Goal: Information Seeking & Learning: Find specific page/section

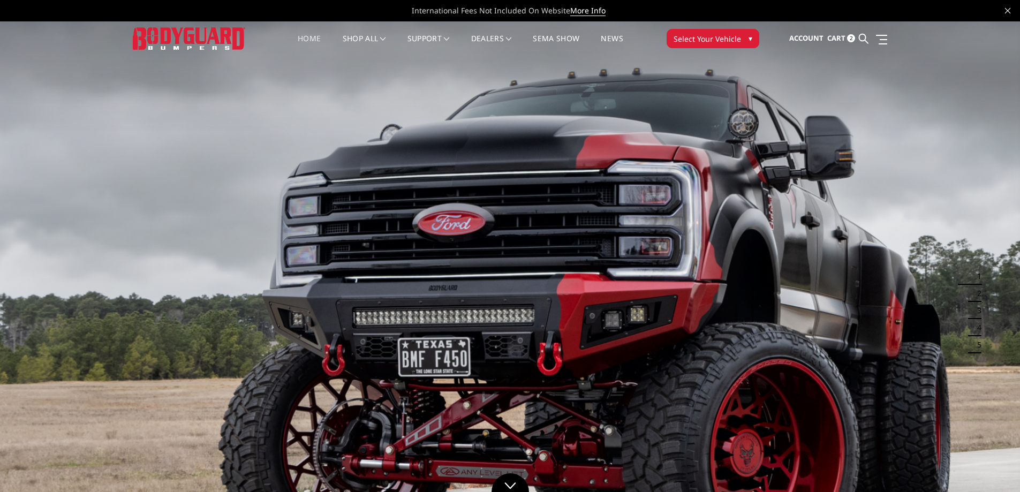
click at [0, 211] on img at bounding box center [510, 308] width 1020 height 574
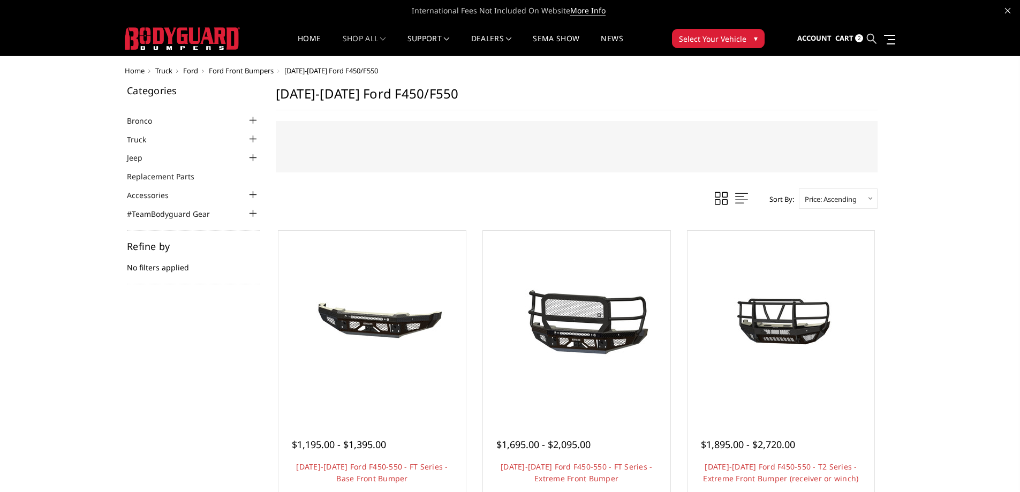
click at [870, 35] on icon at bounding box center [872, 39] width 10 height 10
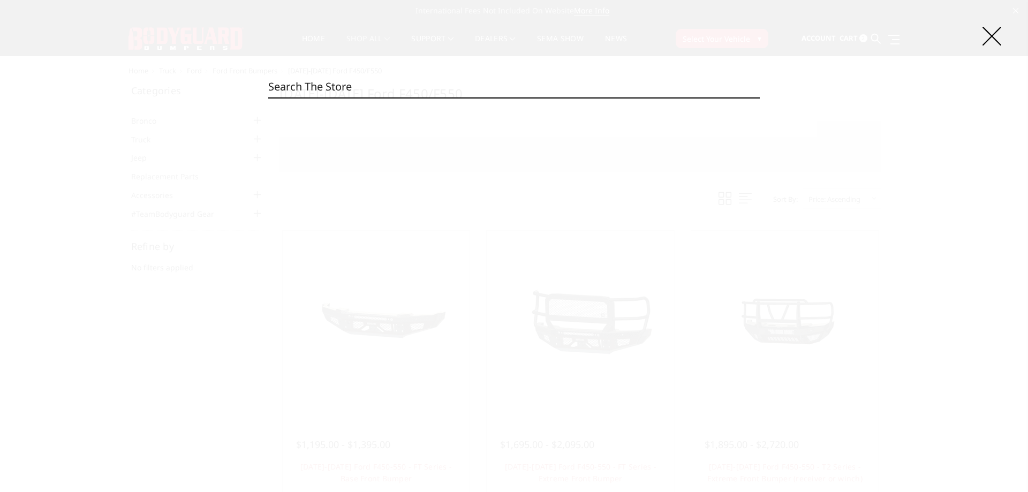
click at [428, 80] on input "Search" at bounding box center [513, 86] width 491 height 21
paste input "CCG20BNBNB"
click at [355, 81] on input "CCG20BNBNB" at bounding box center [513, 86] width 491 height 21
paste input "N"
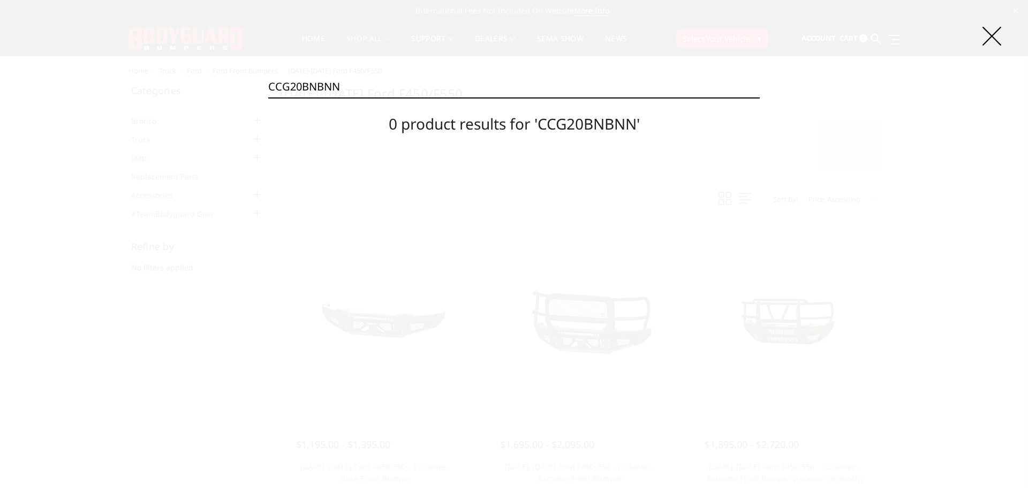
click at [329, 84] on input "CCG20BNBNN" at bounding box center [513, 86] width 491 height 21
paste input "TNB"
click at [340, 76] on input "CCG20BNTNB" at bounding box center [513, 86] width 491 height 21
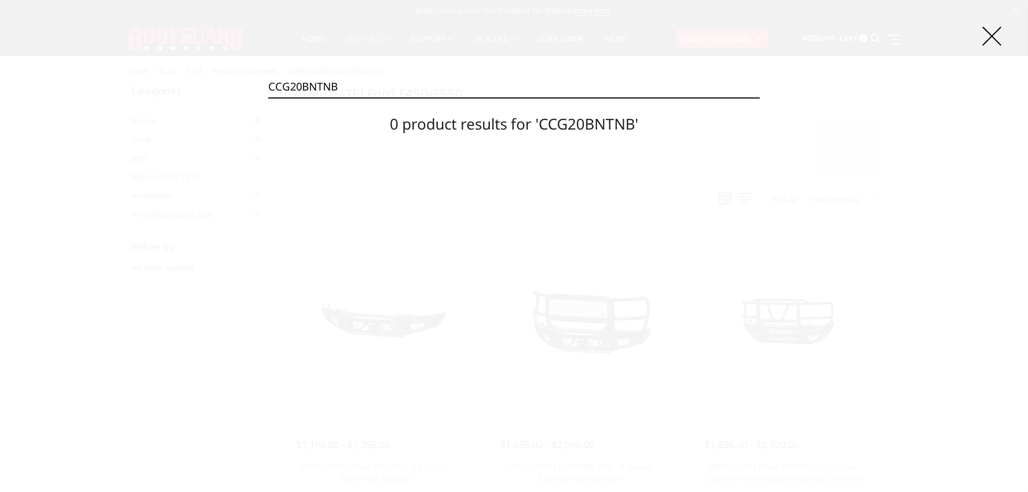
paste input "N"
click at [347, 80] on input "CCG20BNTNN" at bounding box center [513, 86] width 491 height 21
paste input "YBNB"
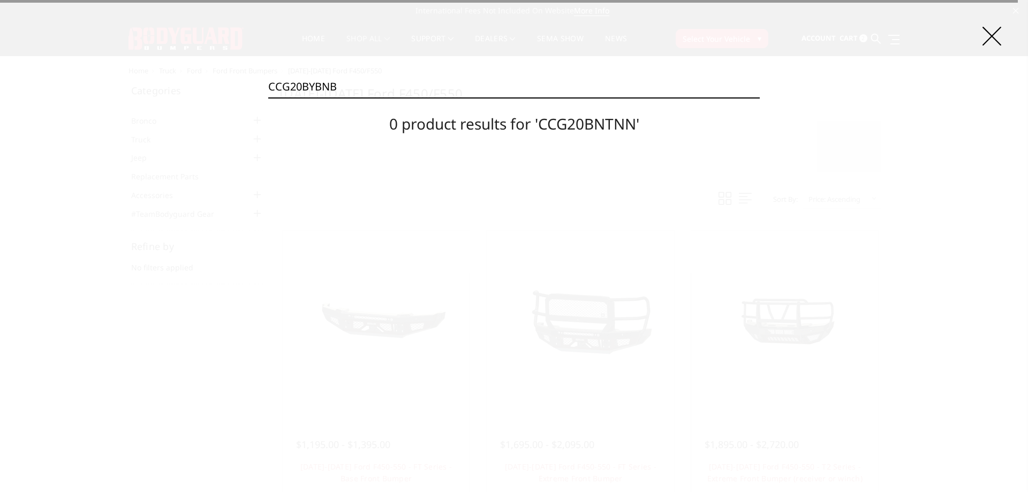
type input "CCG20BYBNB"
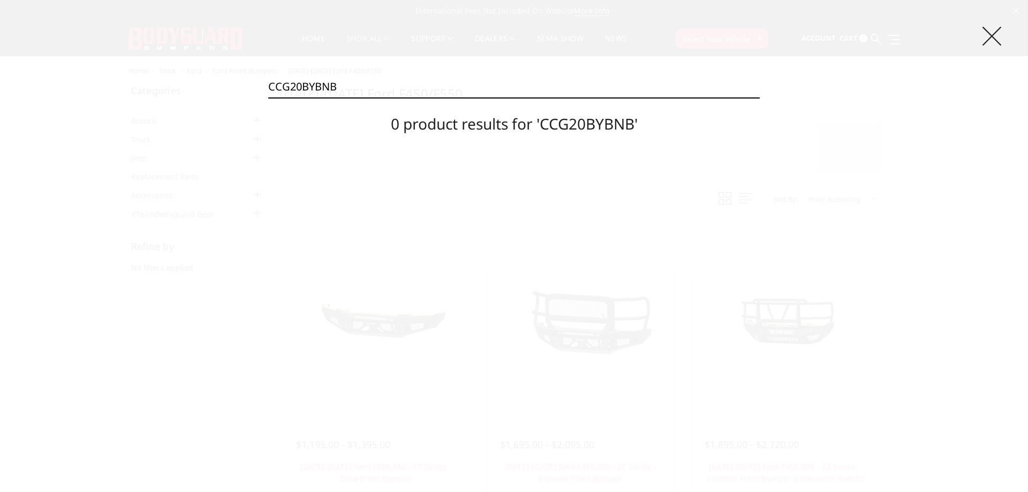
click at [993, 31] on icon at bounding box center [991, 36] width 19 height 19
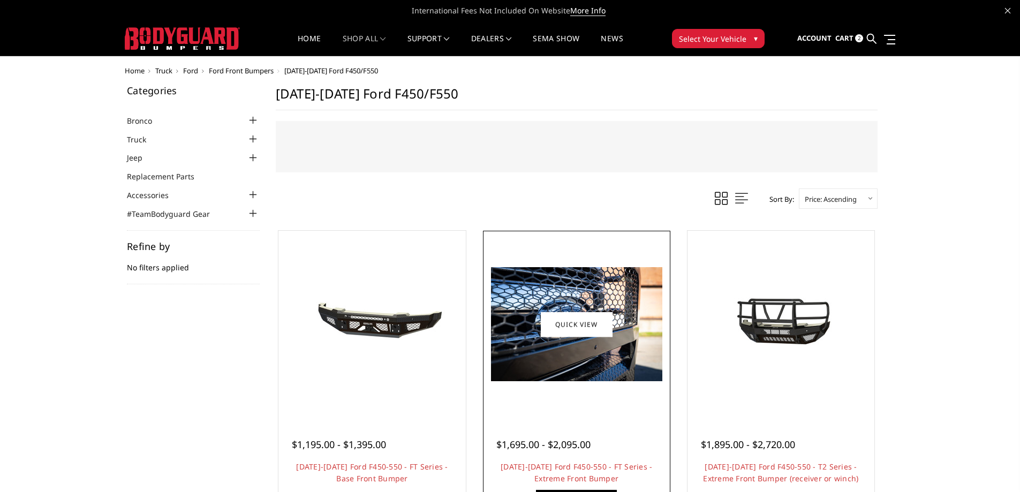
click at [551, 293] on img at bounding box center [576, 324] width 171 height 114
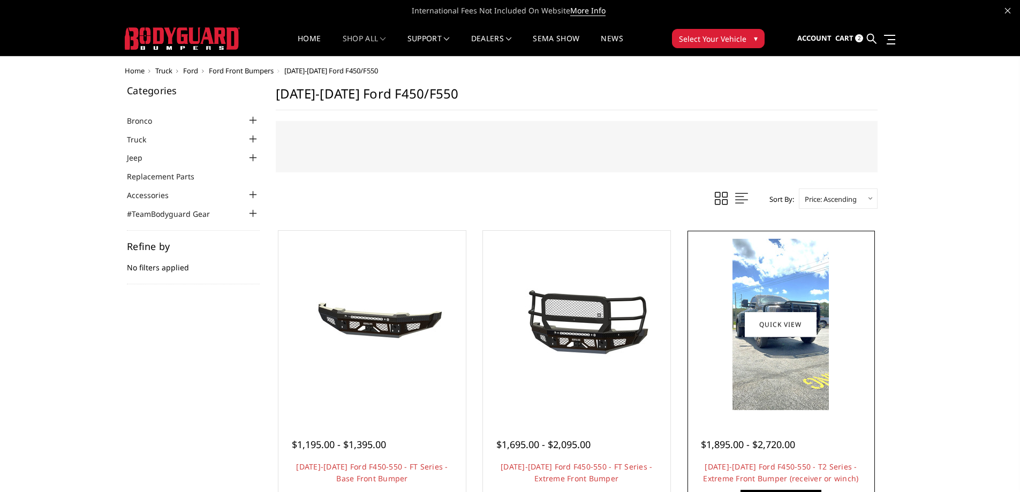
click at [826, 347] on img at bounding box center [780, 324] width 96 height 171
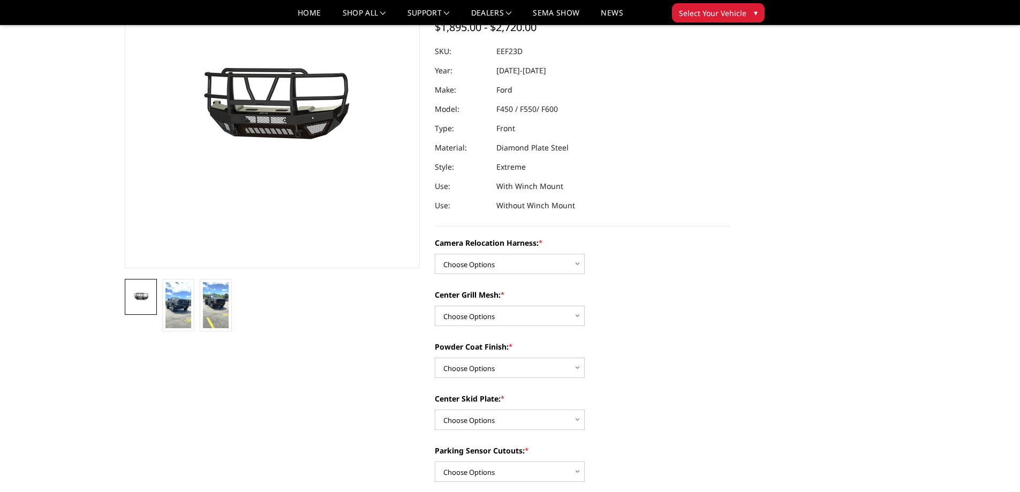
scroll to position [161, 0]
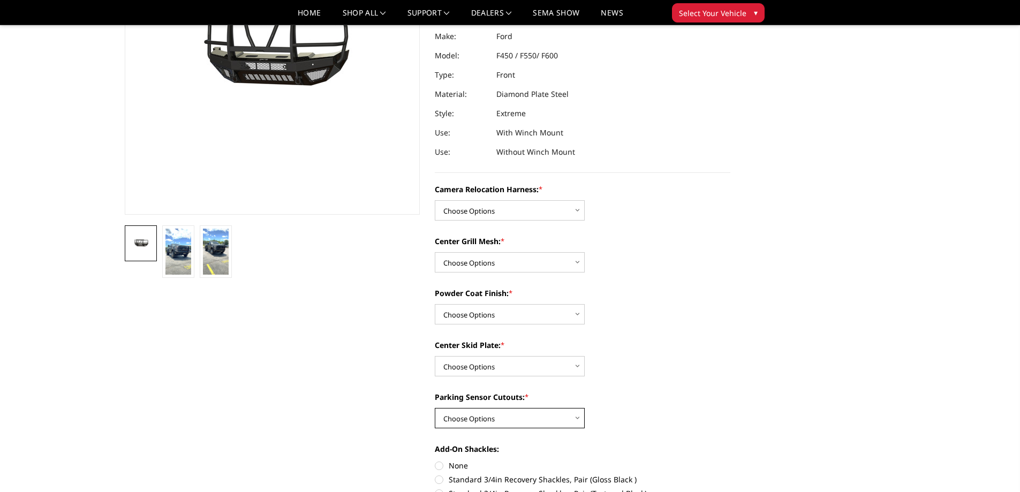
click at [512, 416] on select "Choose Options Yes - With Parking Sensor Cutouts" at bounding box center [510, 418] width 150 height 20
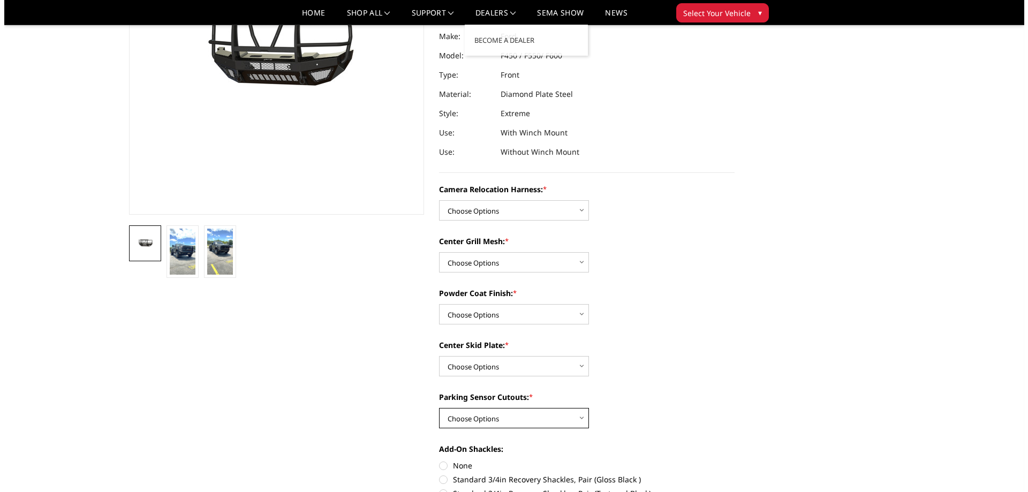
scroll to position [0, 0]
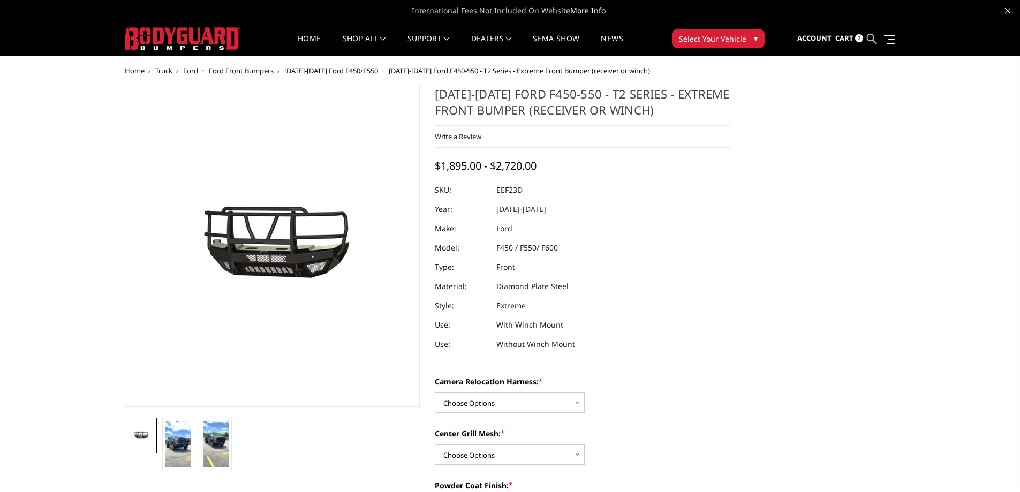
click at [872, 38] on icon at bounding box center [872, 39] width 10 height 10
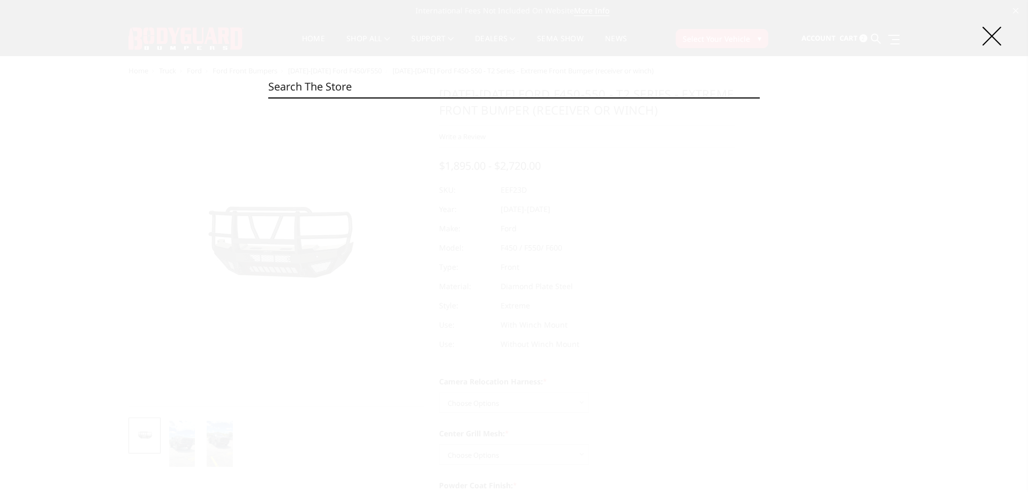
click at [319, 83] on input "Search" at bounding box center [513, 86] width 491 height 21
paste input "CCG20BYBNN"
type input "CCG20BYBNN"
click at [759, 97] on input "Search" at bounding box center [759, 97] width 1 height 1
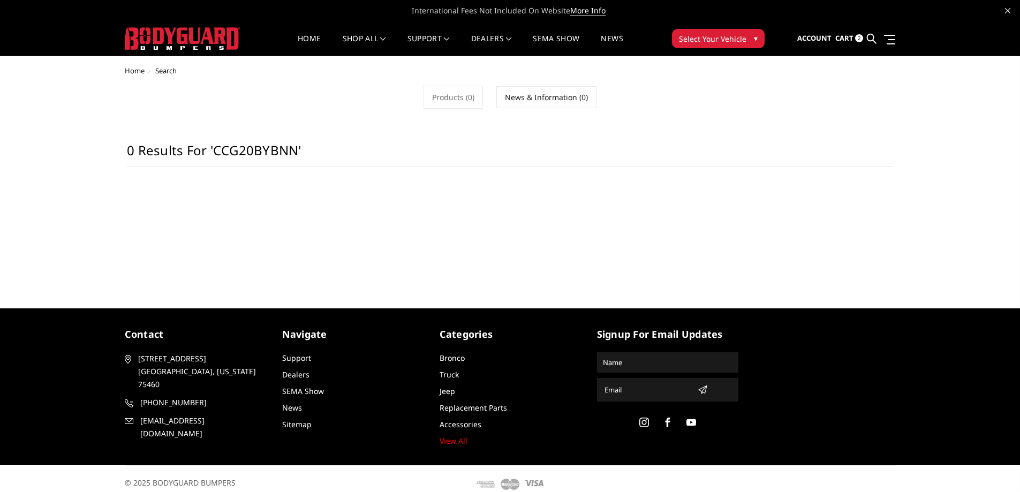
click at [430, 151] on h1 "0 results for 'CCG20BYBNN'" at bounding box center [510, 154] width 766 height 25
click at [873, 37] on icon at bounding box center [872, 39] width 10 height 10
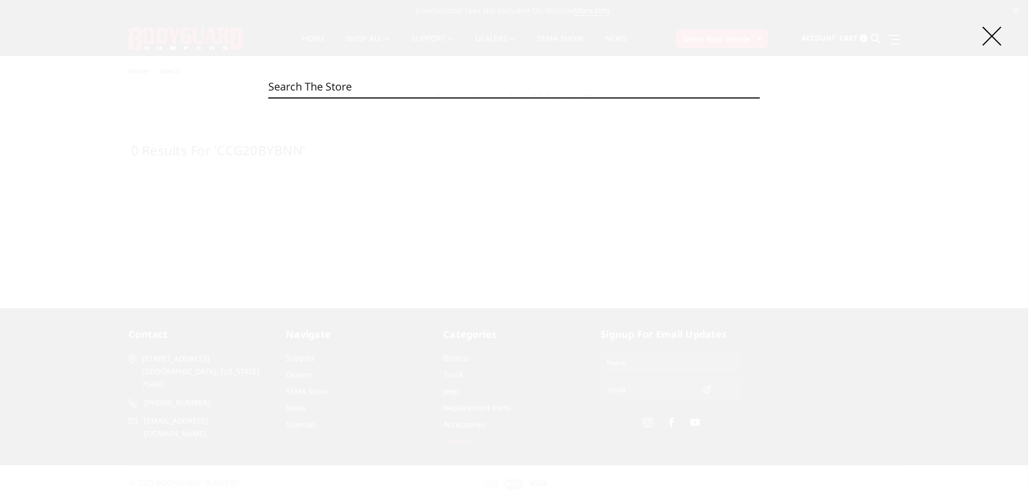
click at [477, 87] on input "Search" at bounding box center [513, 86] width 491 height 21
paste input "CCG20BYTNB"
drag, startPoint x: 351, startPoint y: 82, endPoint x: 242, endPoint y: 84, distance: 108.7
click at [245, 84] on div "Search CCG20BYTNB Search 0 product results for 'CCG20BYTNB'" at bounding box center [514, 246] width 1028 height 492
click at [356, 77] on input "CCG20BYTNB" at bounding box center [513, 86] width 491 height 21
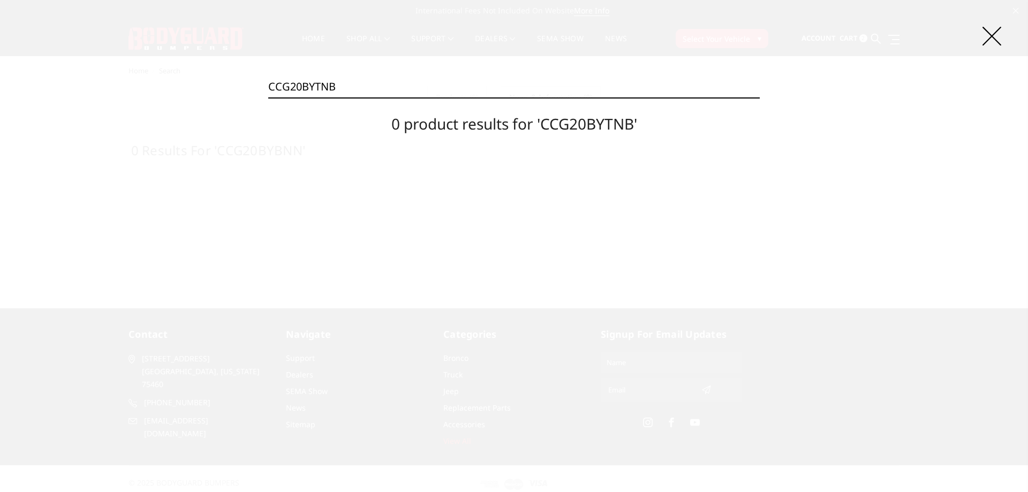
click at [356, 78] on input "CCG20BYTNB" at bounding box center [513, 86] width 491 height 21
paste input "4BNB"
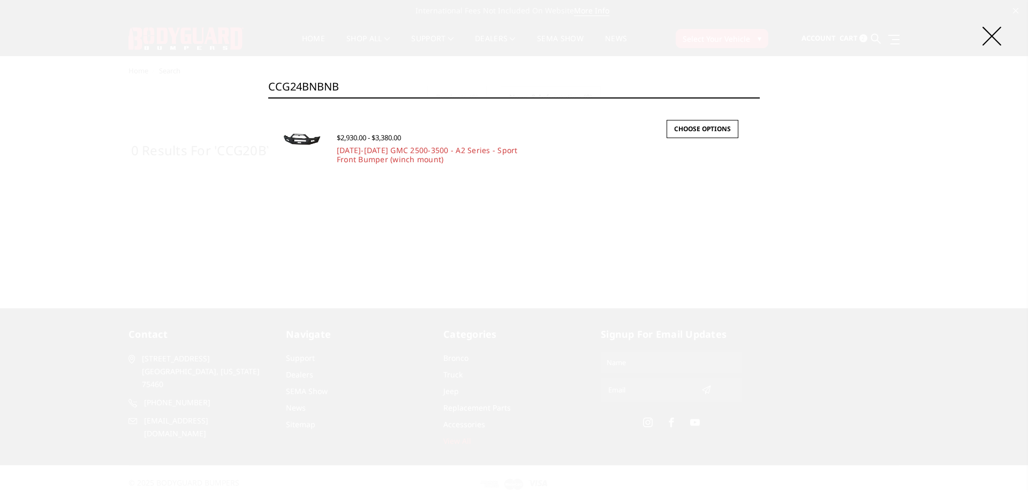
click at [369, 84] on input "CCG24BNBNB" at bounding box center [513, 86] width 491 height 21
paste input "N"
click at [360, 92] on input "CCG24BNBNN" at bounding box center [513, 86] width 491 height 21
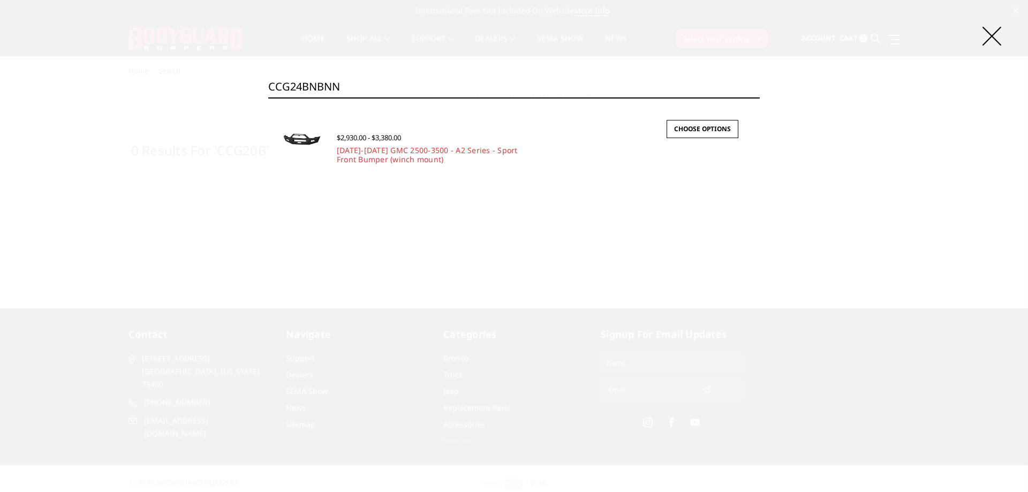
paste input "TNB"
click at [299, 87] on input "CCG24BNTNB" at bounding box center [513, 86] width 491 height 21
paste input "YB"
type input "CCG24BYBNB"
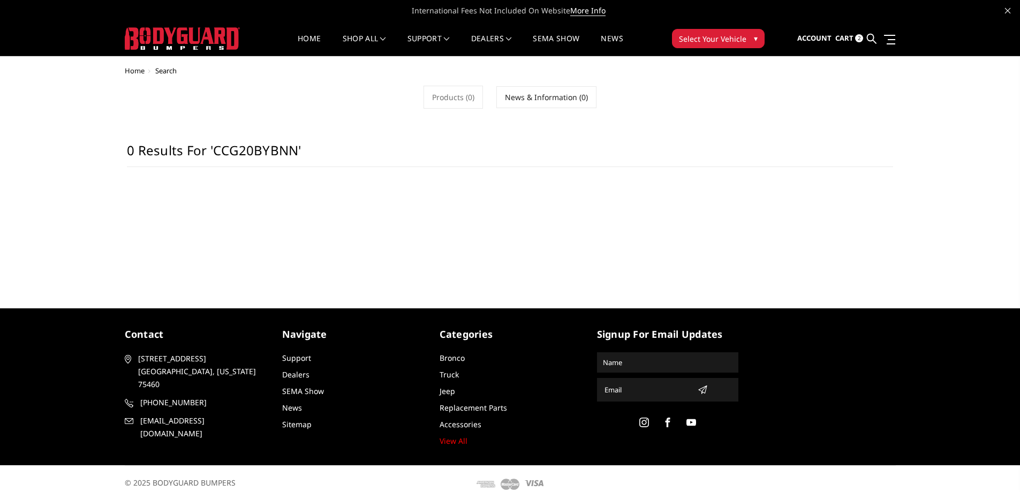
click at [876, 39] on link at bounding box center [872, 39] width 10 height 34
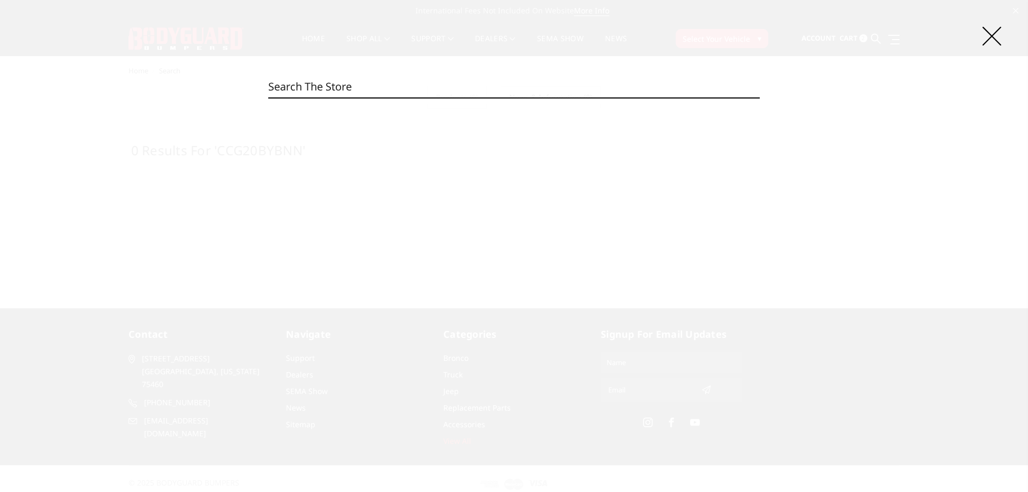
paste input "CCG24BYBNB"
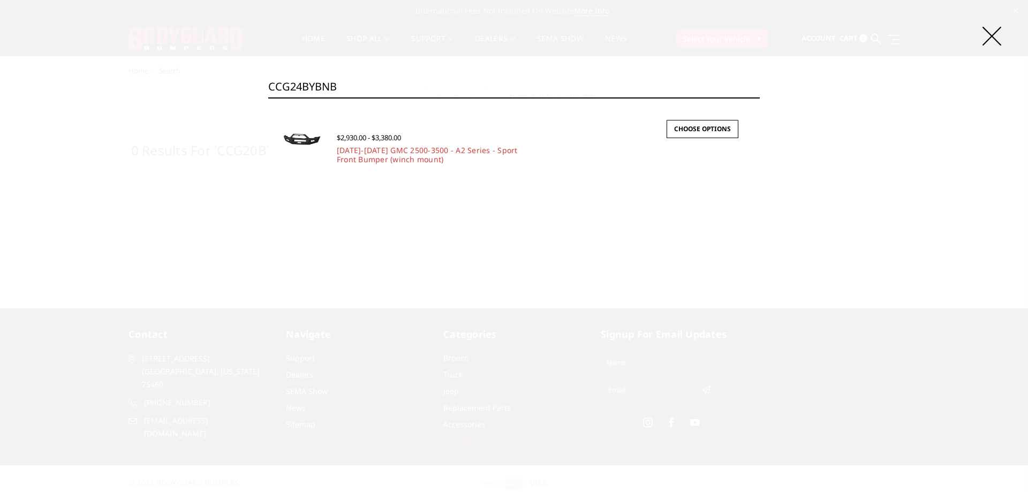
click at [355, 80] on input "CCG24BYBNB" at bounding box center [513, 86] width 491 height 21
paste input "N"
type input "CCG24BYBNN"
click at [361, 158] on link "[DATE]-[DATE] GMC 2500-3500 - A2 Series - Sport Front Bumper (winch mount)" at bounding box center [427, 154] width 181 height 19
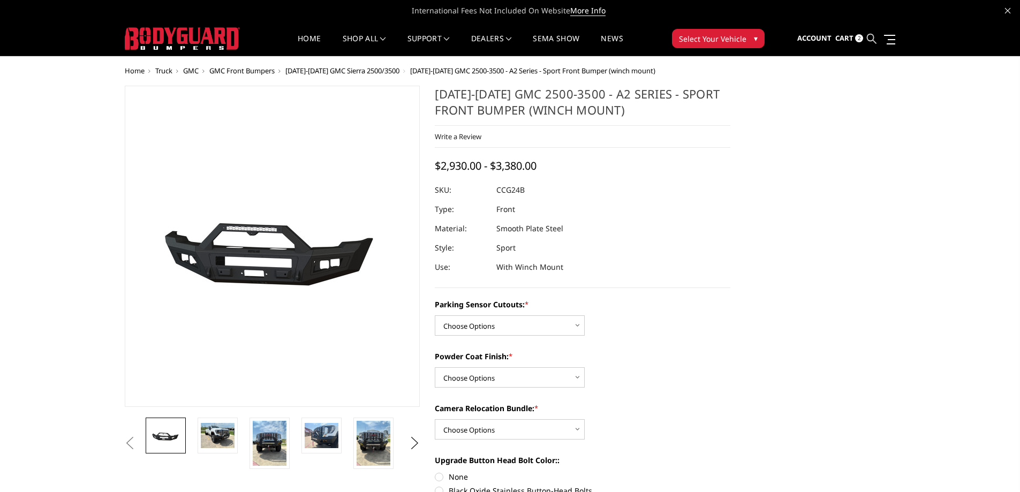
click at [870, 40] on icon at bounding box center [872, 39] width 10 height 10
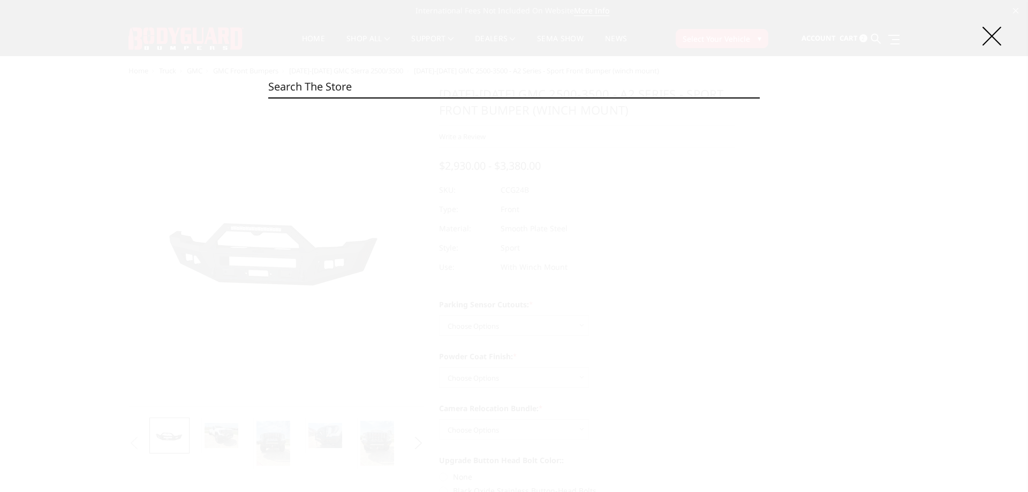
click at [420, 90] on input "Search" at bounding box center [513, 86] width 491 height 21
paste input "CCG24BYTNB"
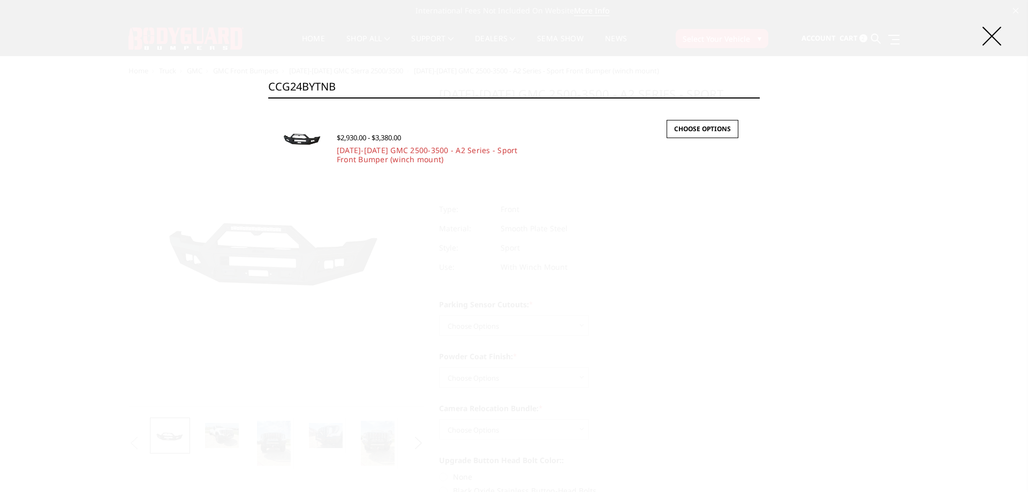
click at [361, 85] on input "CCG24BYTNB" at bounding box center [513, 86] width 491 height 21
paste input "N"
click at [364, 90] on input "CCG24BYTNN" at bounding box center [513, 86] width 491 height 21
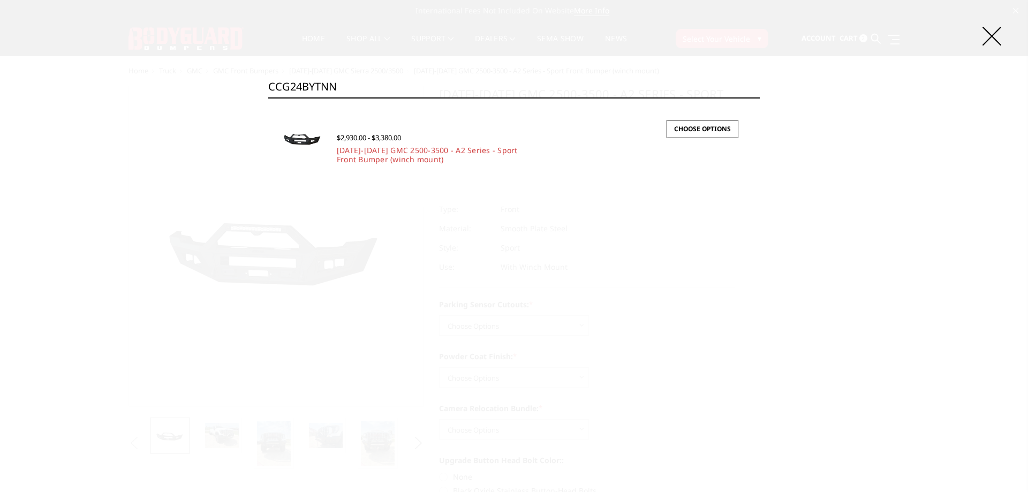
paste input "R19BNBNB"
type input "CCR19BNBNB"
click at [378, 154] on link "2019-2025 Ram 2500-3500 - A2 Series - Sport Front Bumper (winch mount)" at bounding box center [427, 154] width 180 height 19
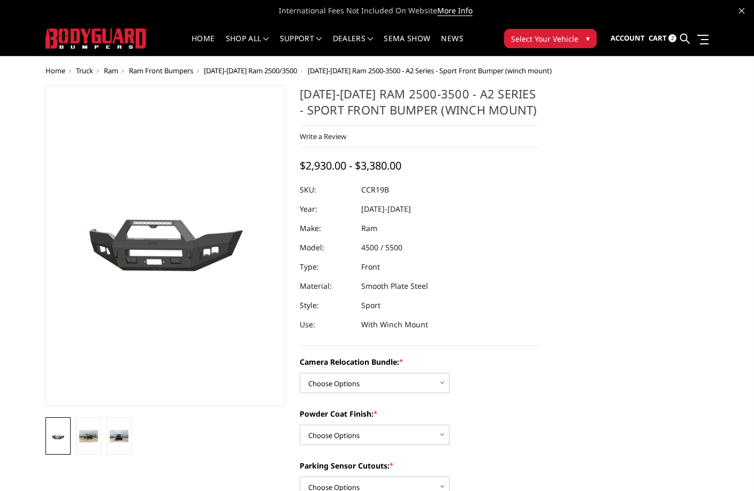
click at [685, 33] on link at bounding box center [685, 39] width 10 height 34
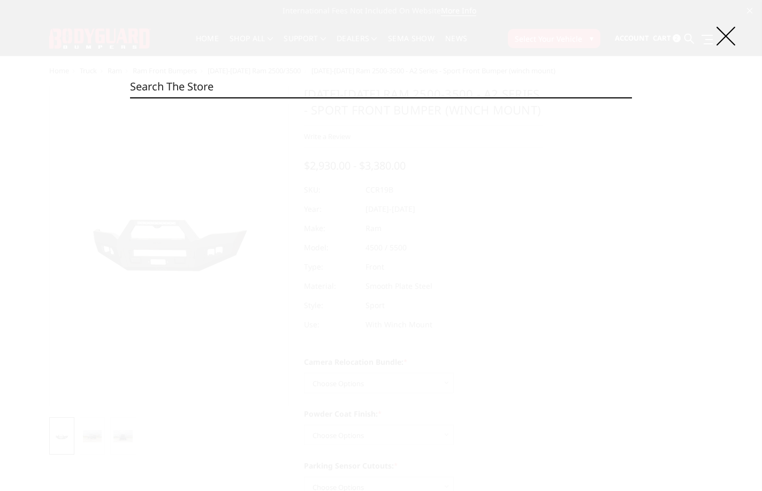
click at [280, 82] on input "Search" at bounding box center [381, 86] width 502 height 21
paste input "CCR19BNBNN"
type input "CCR19BNBNN"
click at [632, 97] on input "Search" at bounding box center [632, 97] width 1 height 1
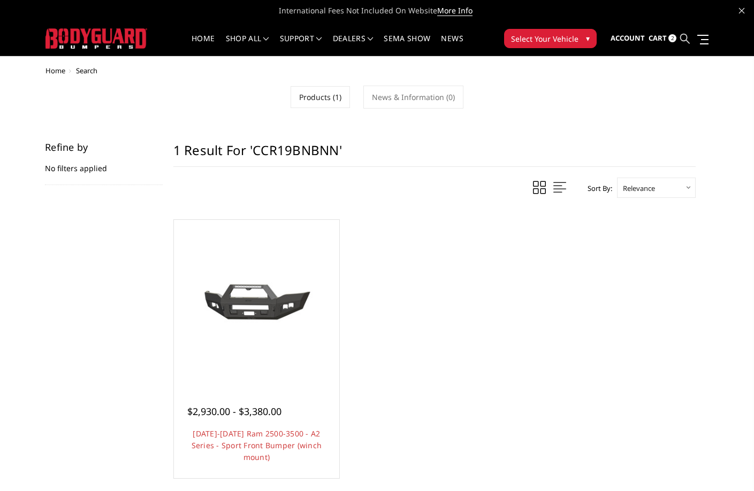
click at [681, 39] on icon at bounding box center [685, 39] width 10 height 10
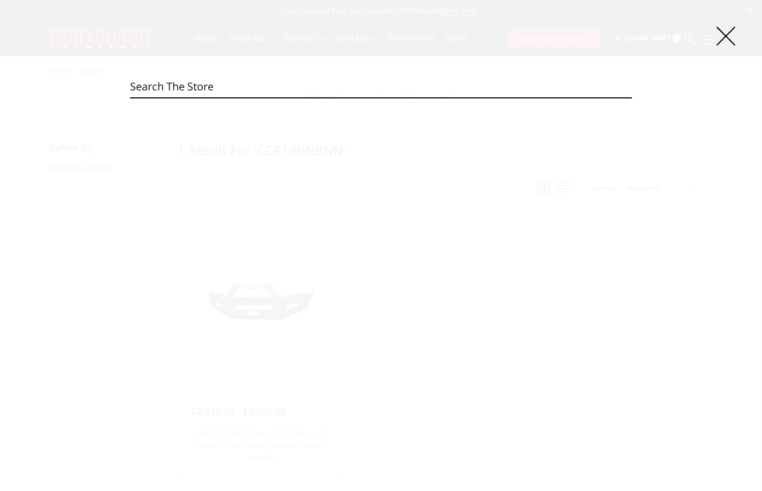
click at [298, 89] on input "Search" at bounding box center [381, 86] width 502 height 21
paste input "CCR19BNTNB"
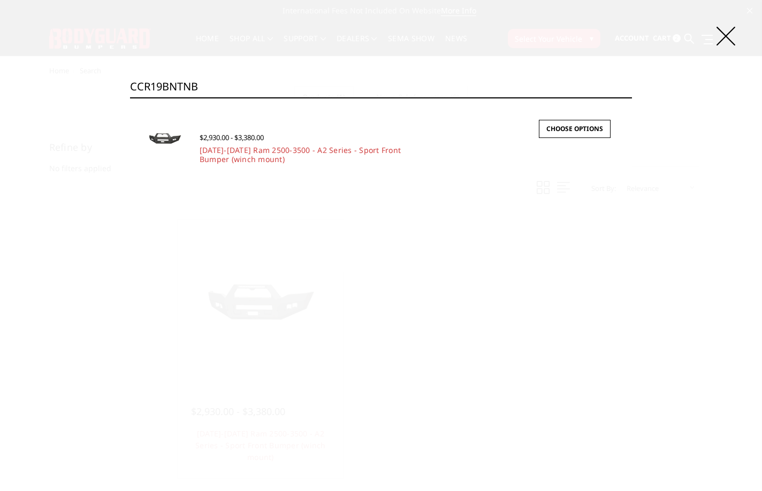
click at [330, 83] on input "CCR19BNTNB" at bounding box center [381, 86] width 502 height 21
paste input "N"
click at [284, 80] on input "CCR19BNTNN" at bounding box center [381, 86] width 502 height 21
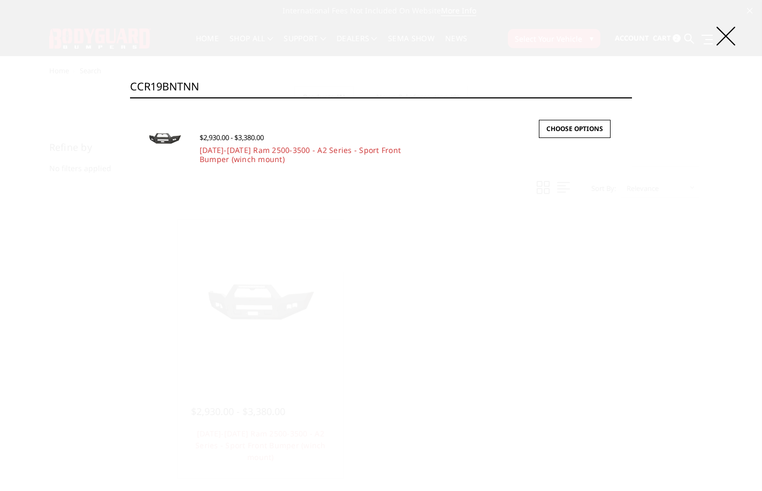
click at [283, 92] on input "CCR19BNTNN" at bounding box center [381, 86] width 502 height 21
paste input "YBNB"
click at [282, 79] on input "CCR19BYBNB" at bounding box center [381, 86] width 502 height 21
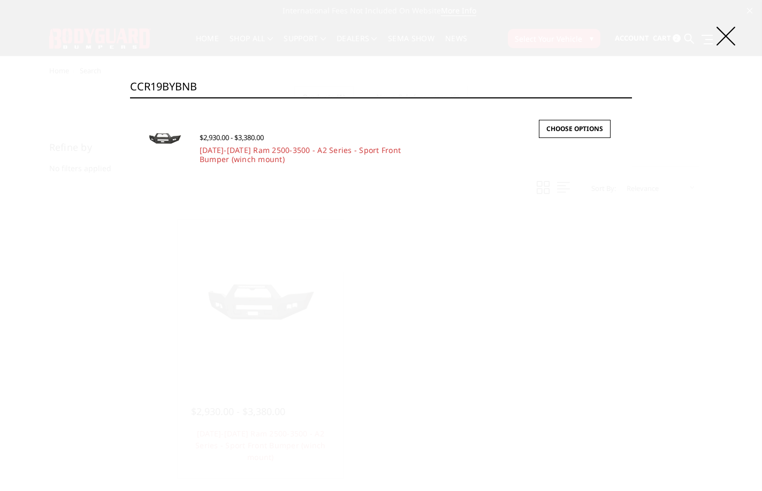
paste input "N"
click at [277, 77] on input "CCR19BYBNN" at bounding box center [381, 86] width 502 height 21
paste input "TNB"
click at [263, 85] on input "CCR19BYTNB" at bounding box center [381, 86] width 502 height 21
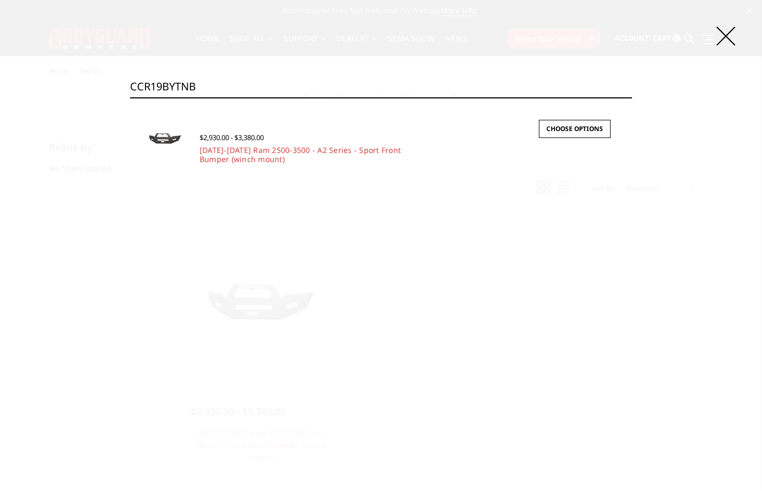
click at [263, 85] on input "CCR19BYTNB" at bounding box center [381, 86] width 502 height 21
paste input "N"
type input "CCR19BYTNN"
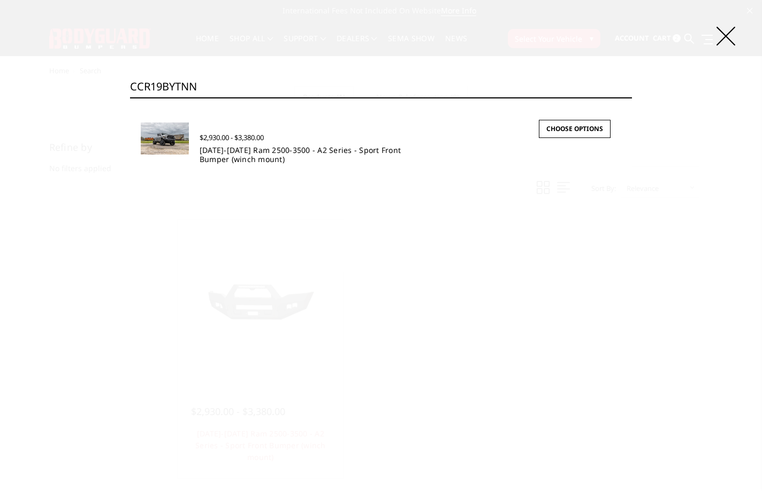
click at [270, 150] on link "2019-2025 Ram 2500-3500 - A2 Series - Sport Front Bumper (winch mount)" at bounding box center [300, 154] width 201 height 19
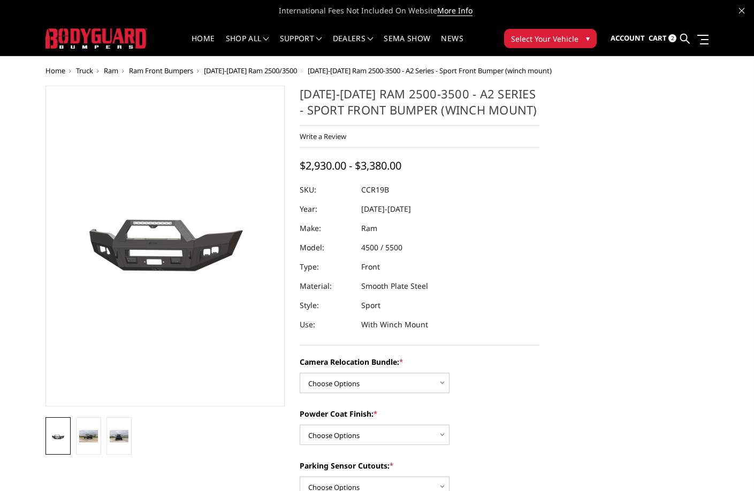
click at [683, 43] on link at bounding box center [685, 39] width 10 height 34
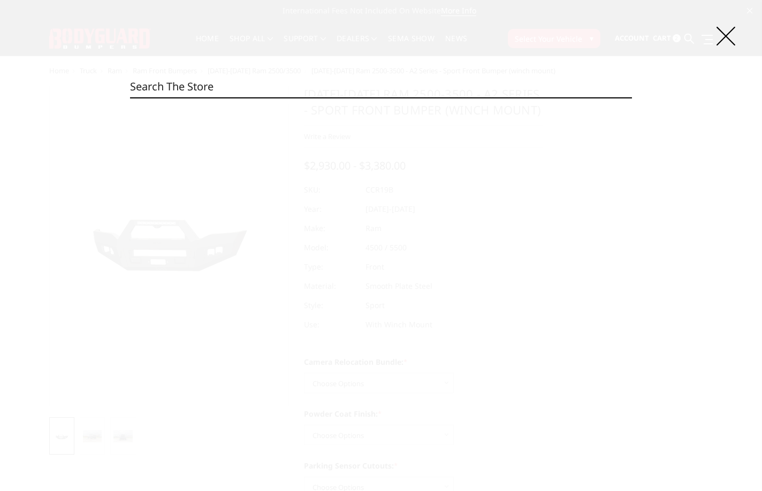
click at [395, 80] on input "Search" at bounding box center [381, 86] width 502 height 21
paste input "GAC19ANBNN"
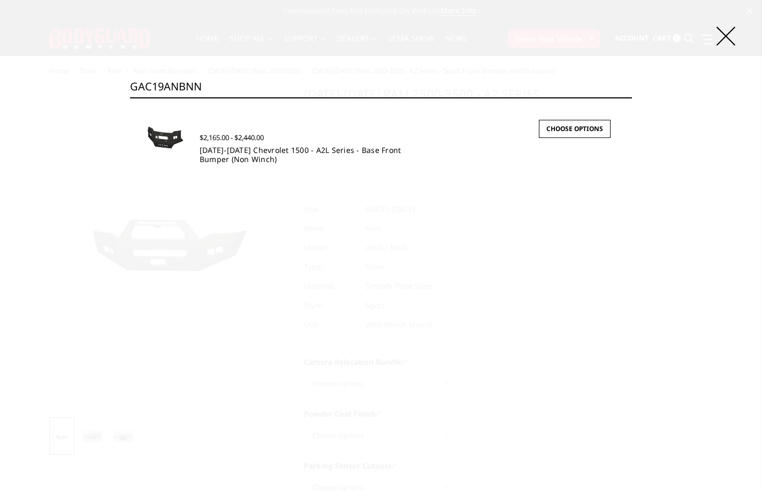
type input "GAC19ANBNN"
click at [247, 155] on link "[DATE]-[DATE] Chevrolet 1500 - A2L Series - Base Front Bumper (Non Winch)" at bounding box center [301, 154] width 202 height 19
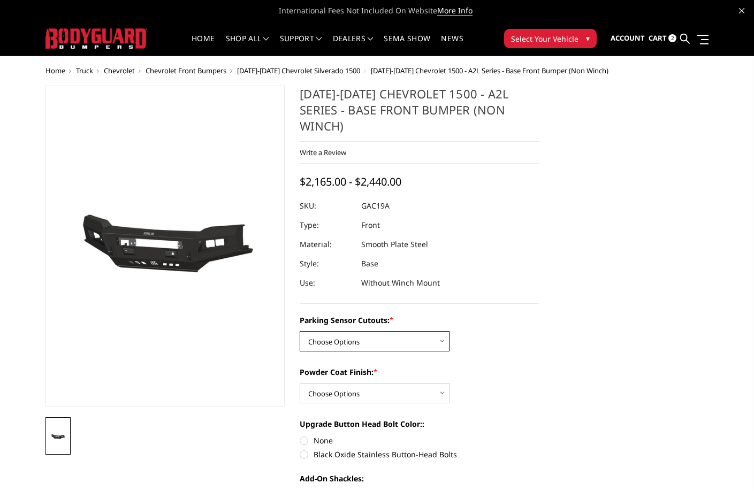
click at [383, 331] on select "Choose Options WITH Parking Sensor Cutouts WITHOUT Parking Sensor Cutouts" at bounding box center [375, 341] width 150 height 20
click at [387, 383] on select "Choose Options Bare Metal Textured Black Powder Coat" at bounding box center [375, 393] width 150 height 20
click at [381, 331] on select "Choose Options WITH Parking Sensor Cutouts WITHOUT Parking Sensor Cutouts" at bounding box center [375, 341] width 150 height 20
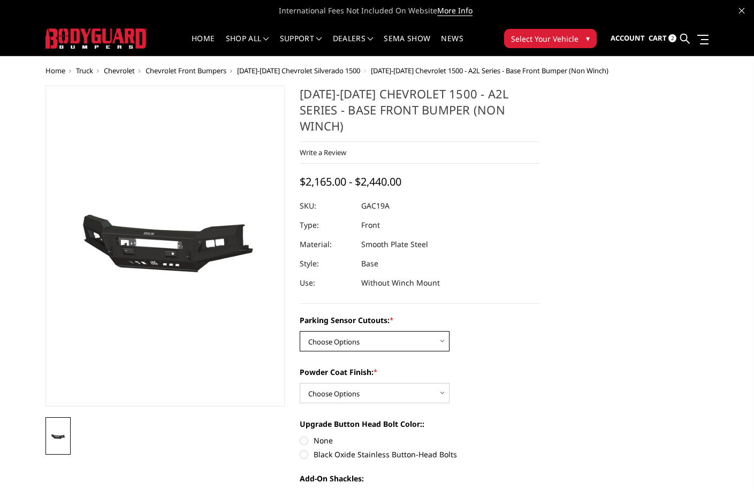
click at [381, 331] on select "Choose Options WITH Parking Sensor Cutouts WITHOUT Parking Sensor Cutouts" at bounding box center [375, 341] width 150 height 20
click at [362, 385] on select "Choose Options Bare Metal Textured Black Powder Coat" at bounding box center [375, 393] width 150 height 20
drag, startPoint x: 362, startPoint y: 385, endPoint x: 368, endPoint y: 371, distance: 14.8
click at [362, 385] on select "Choose Options Bare Metal Textured Black Powder Coat" at bounding box center [375, 393] width 150 height 20
click at [387, 331] on select "Choose Options WITH Parking Sensor Cutouts WITHOUT Parking Sensor Cutouts" at bounding box center [375, 341] width 150 height 20
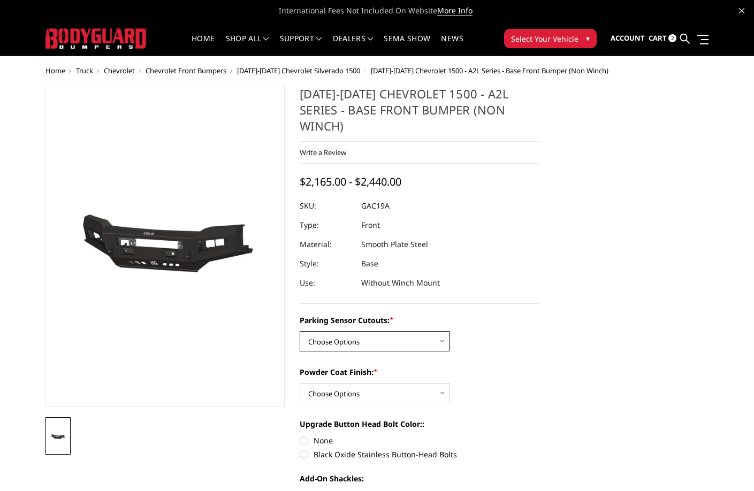
click at [387, 331] on select "Choose Options WITH Parking Sensor Cutouts WITHOUT Parking Sensor Cutouts" at bounding box center [375, 341] width 150 height 20
click at [347, 331] on select "Choose Options WITH Parking Sensor Cutouts WITHOUT Parking Sensor Cutouts" at bounding box center [375, 341] width 150 height 20
drag, startPoint x: 347, startPoint y: 329, endPoint x: 352, endPoint y: 359, distance: 30.4
click at [347, 331] on select "Choose Options WITH Parking Sensor Cutouts WITHOUT Parking Sensor Cutouts" at bounding box center [375, 341] width 150 height 20
click at [358, 383] on select "Choose Options Bare Metal Textured Black Powder Coat" at bounding box center [375, 393] width 150 height 20
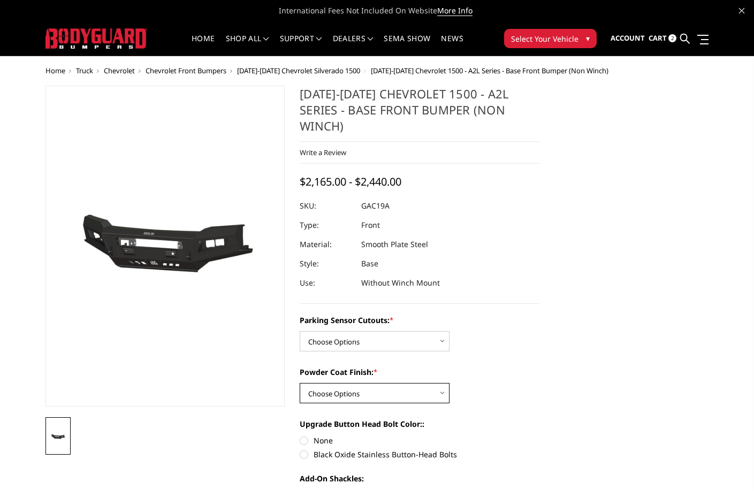
click at [358, 383] on select "Choose Options Bare Metal Textured Black Powder Coat" at bounding box center [375, 393] width 150 height 20
click at [396, 331] on select "Choose Options WITH Parking Sensor Cutouts WITHOUT Parking Sensor Cutouts" at bounding box center [375, 341] width 150 height 20
click at [403, 335] on select "Choose Options WITH Parking Sensor Cutouts WITHOUT Parking Sensor Cutouts" at bounding box center [375, 341] width 150 height 20
select select "3867"
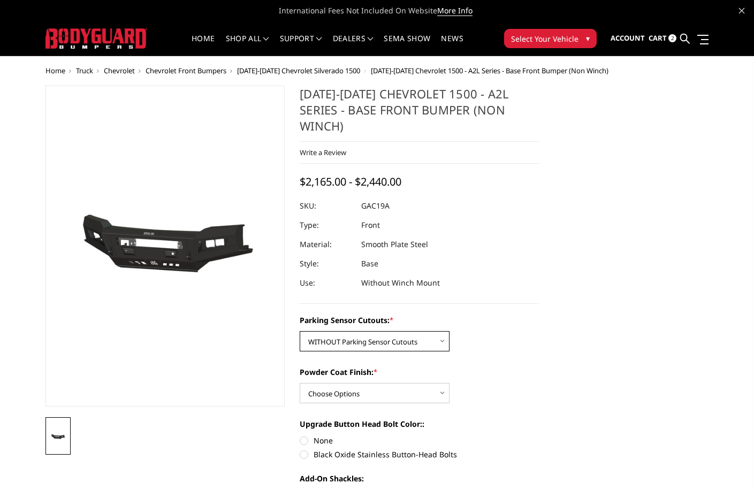
click at [300, 331] on select "Choose Options WITH Parking Sensor Cutouts WITHOUT Parking Sensor Cutouts" at bounding box center [375, 341] width 150 height 20
click at [341, 383] on select "Choose Options Bare Metal Textured Black Powder Coat" at bounding box center [375, 393] width 150 height 20
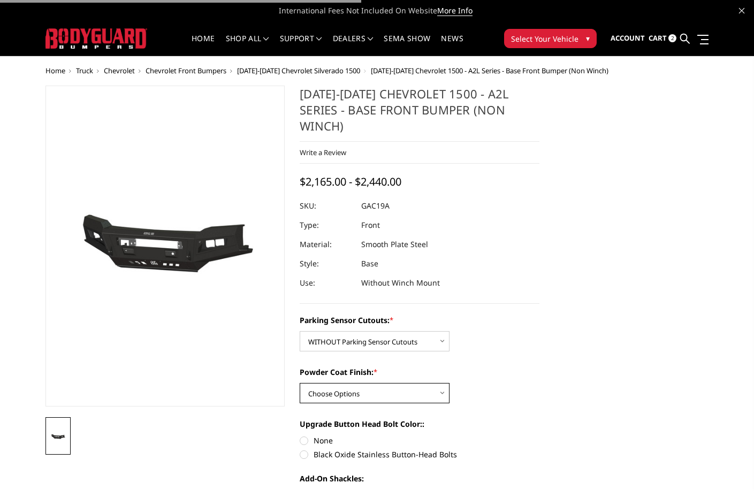
select select "3868"
click at [300, 383] on select "Choose Options Bare Metal Textured Black Powder Coat" at bounding box center [375, 393] width 150 height 20
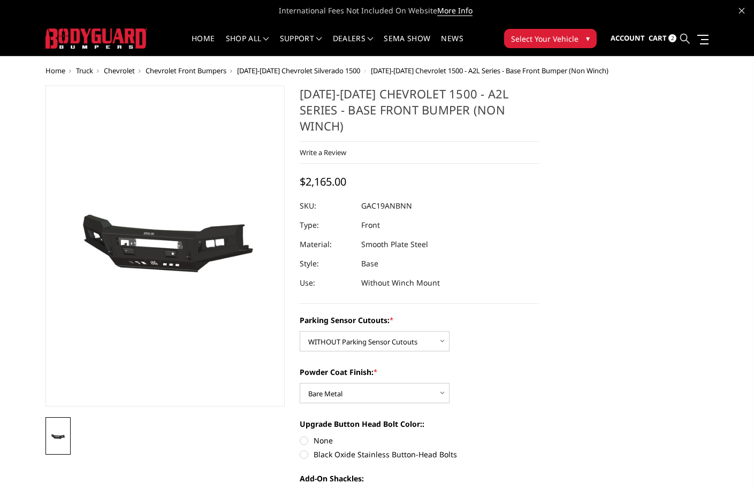
click at [688, 42] on icon at bounding box center [685, 39] width 10 height 10
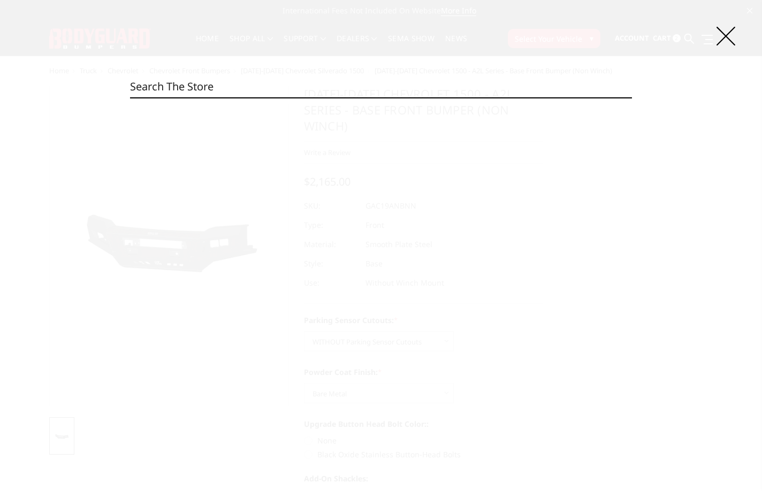
click at [280, 90] on input "Search" at bounding box center [381, 86] width 502 height 21
paste input "GAC19AYBNN"
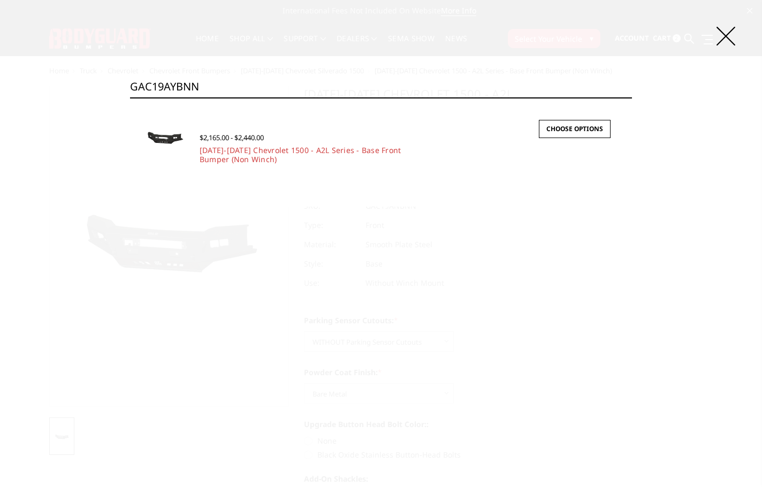
click at [267, 88] on input "GAC19AYBNN" at bounding box center [381, 86] width 502 height 21
paste input "T"
click at [264, 88] on input "GAC19AYTNN" at bounding box center [381, 86] width 502 height 21
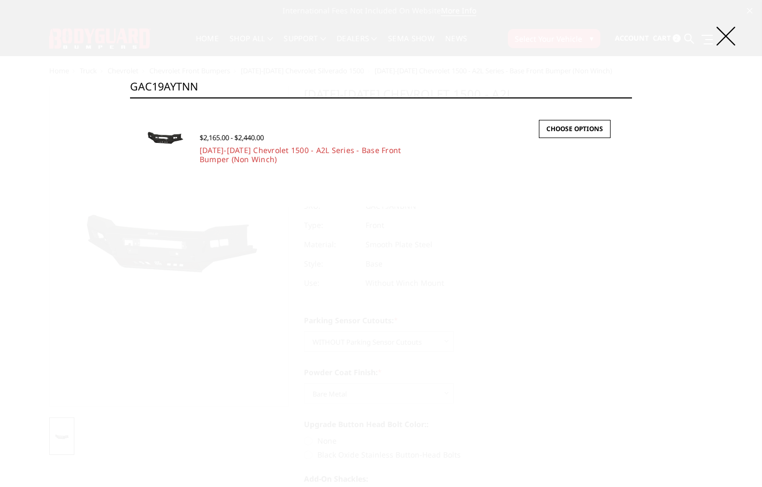
paste input "20BNB"
type input "GAC20BNBNN"
click at [632, 97] on input "Search" at bounding box center [632, 97] width 1 height 1
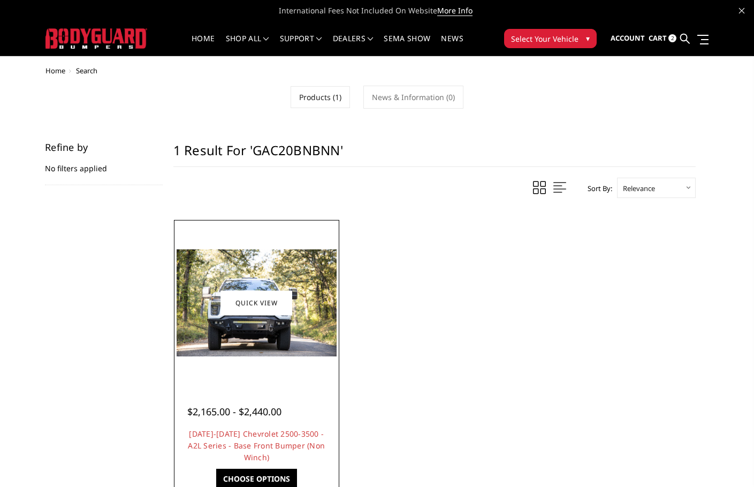
click at [269, 330] on img at bounding box center [257, 302] width 160 height 107
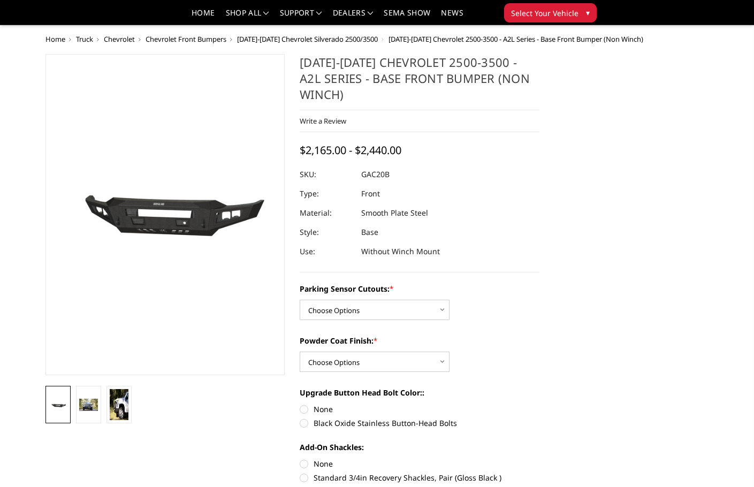
scroll to position [107, 0]
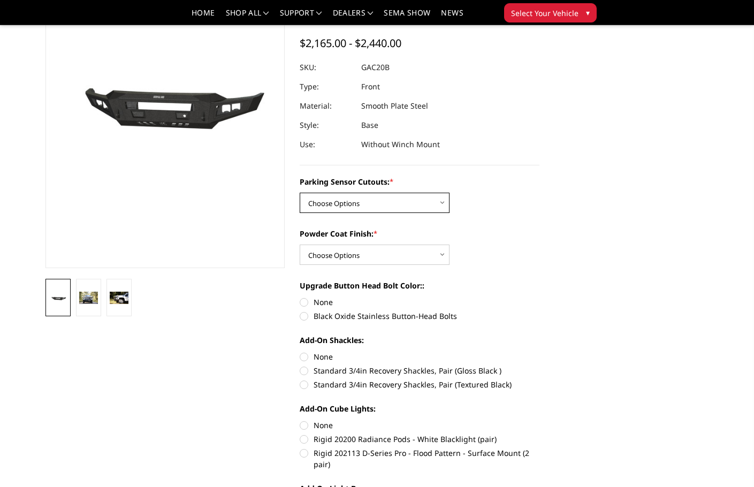
drag, startPoint x: 367, startPoint y: 199, endPoint x: 367, endPoint y: 206, distance: 7.0
click at [367, 199] on select "Choose Options No - Without Parking Sensor Cutouts Yes - With Parking Sensor Cu…" at bounding box center [375, 203] width 150 height 20
select select "3466"
click at [300, 193] on select "Choose Options No - Without Parking Sensor Cutouts Yes - With Parking Sensor Cu…" at bounding box center [375, 203] width 150 height 20
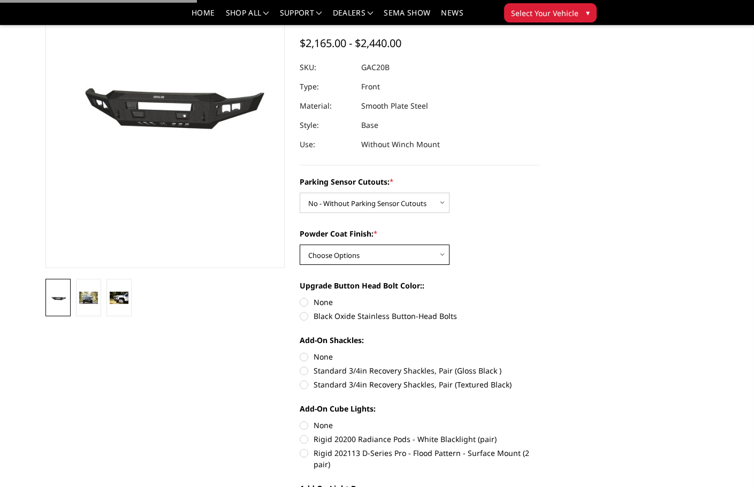
click at [362, 249] on select "Choose Options Bare Metal Textured Black Powder Coat" at bounding box center [375, 255] width 150 height 20
select select "3468"
click at [300, 245] on select "Choose Options Bare Metal Textured Black Powder Coat" at bounding box center [375, 255] width 150 height 20
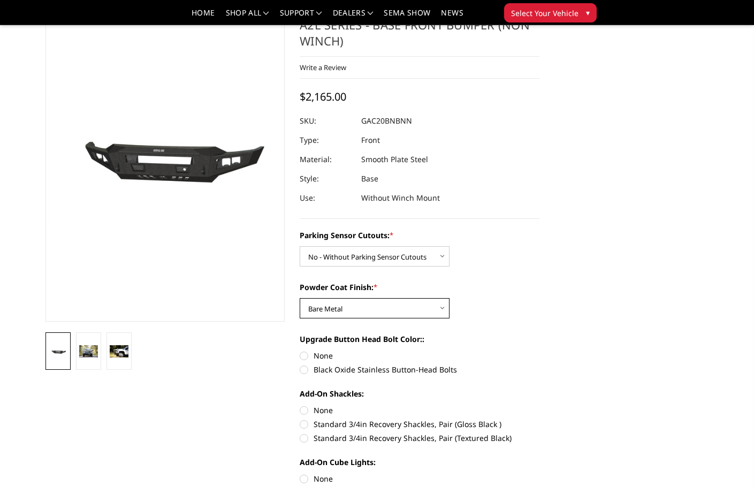
scroll to position [0, 0]
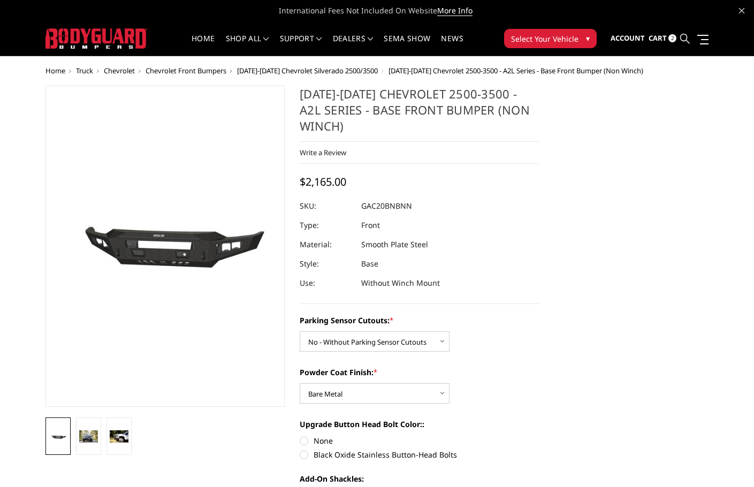
click at [689, 43] on icon at bounding box center [685, 39] width 10 height 10
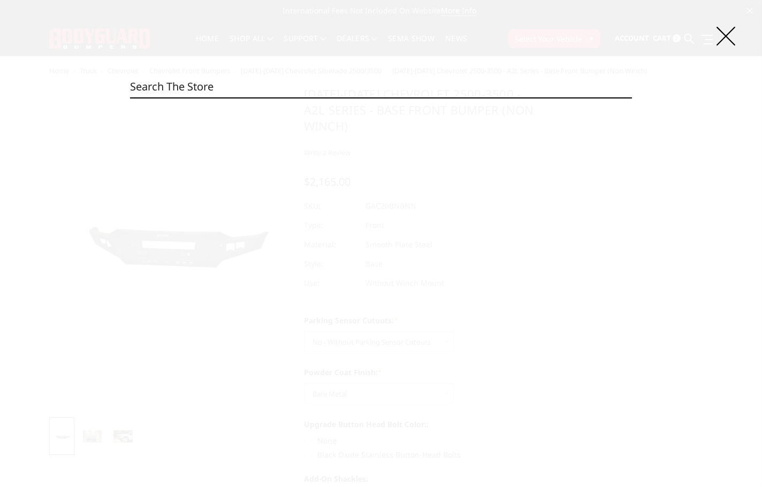
click at [270, 83] on input "Search" at bounding box center [381, 86] width 502 height 21
paste input "GAC20BNTNN"
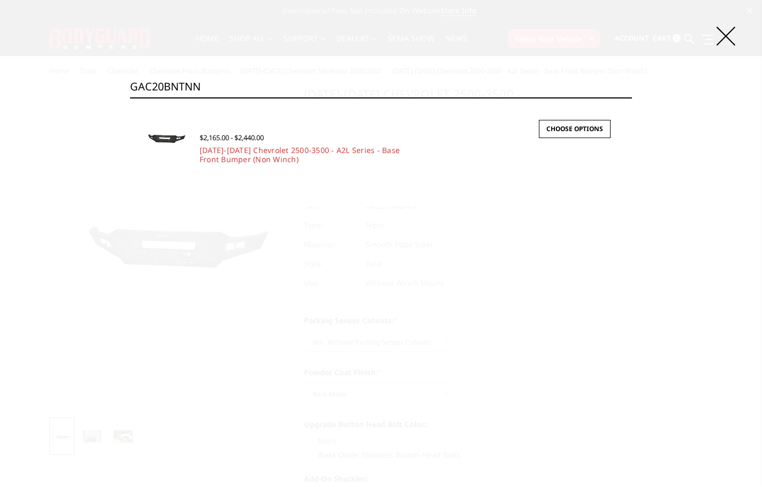
click at [249, 81] on input "GAC20BNTNN" at bounding box center [381, 86] width 502 height 21
paste input "YB"
click at [316, 77] on input "GAC20BYBNN" at bounding box center [381, 86] width 502 height 21
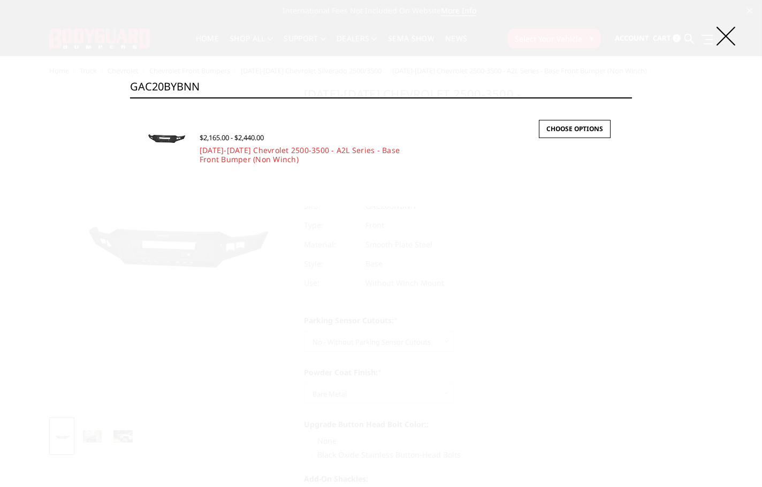
paste input "T"
click at [215, 90] on input "GAC20BYTNN" at bounding box center [381, 86] width 502 height 21
paste input "F17BNB"
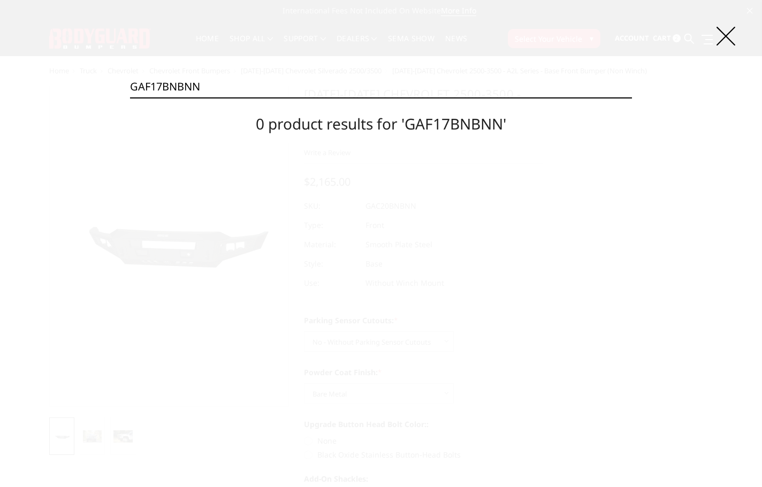
click at [226, 88] on input "GAF17BNBNN" at bounding box center [381, 86] width 502 height 21
paste input "1B"
click at [286, 90] on input "GAF17BN1B" at bounding box center [381, 86] width 502 height 21
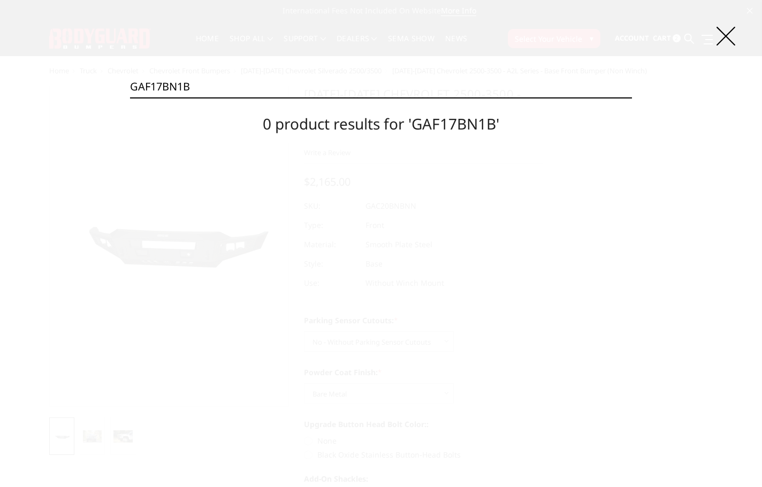
paste input "BNN"
type input "GAF17BNBNN"
click at [726, 29] on icon at bounding box center [726, 36] width 19 height 19
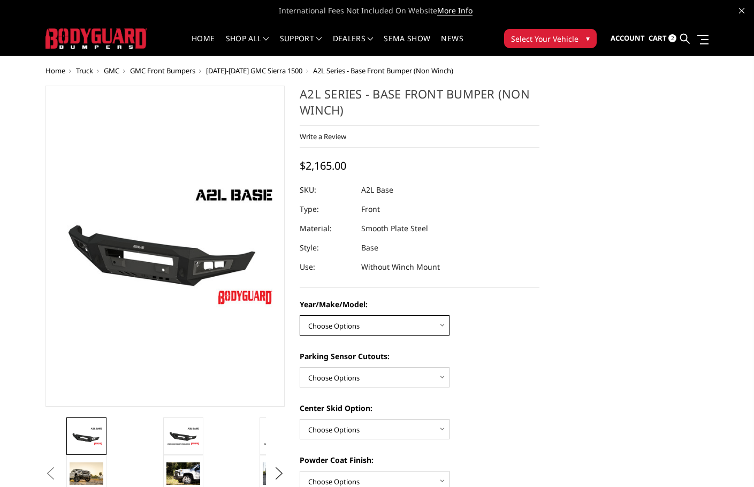
click at [383, 323] on select "Choose Options Chevrolet 15-19 2500/3500 Chevrolet 19-21 1500 Chevrolet 15-20 […" at bounding box center [375, 325] width 150 height 20
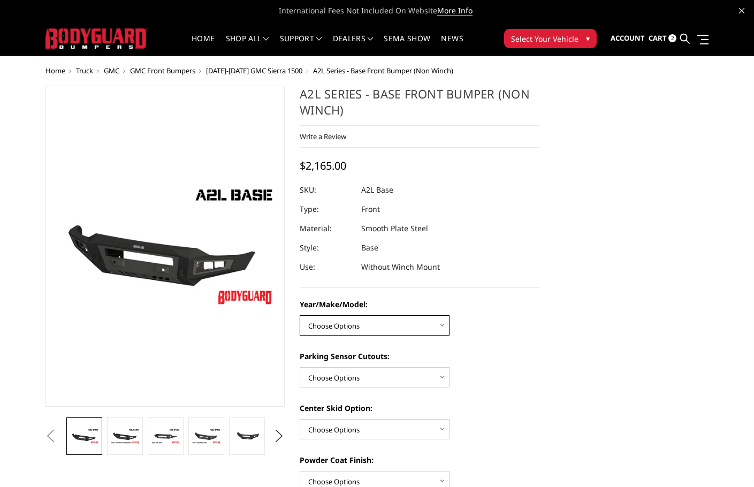
select select "4334"
click at [300, 315] on select "Choose Options Chevrolet 15-19 2500/3500 Chevrolet 19-21 1500 Chevrolet 15-20 […" at bounding box center [375, 325] width 150 height 20
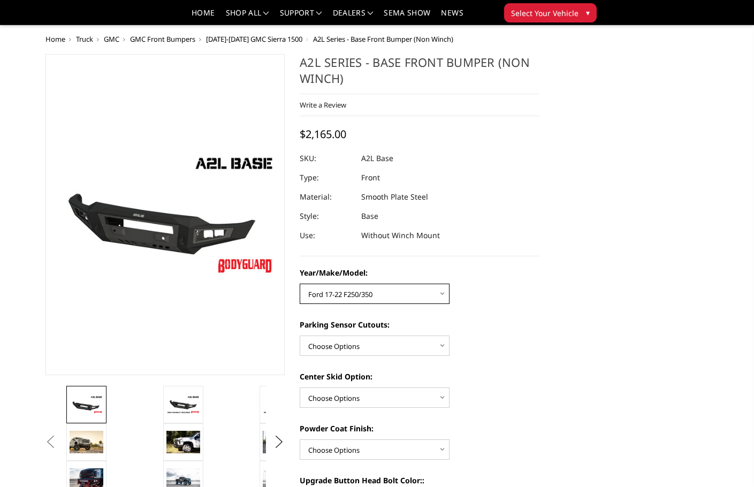
scroll to position [54, 0]
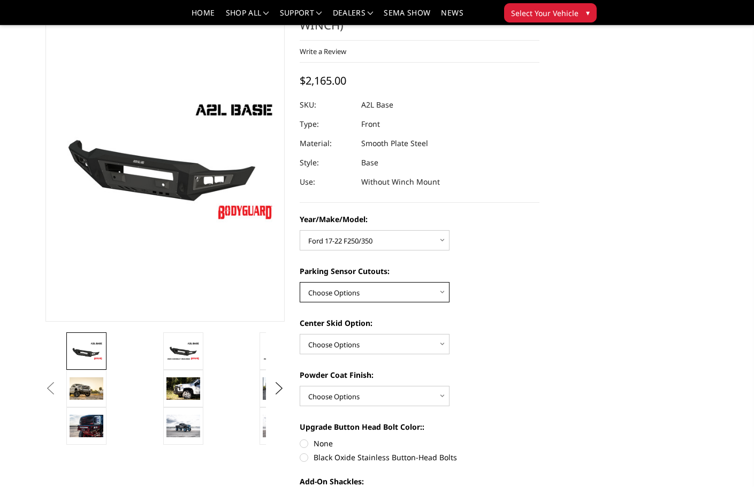
click at [339, 297] on select "Choose Options Yes - With Parking Sensor Cutouts No - Without Parking Sensor Cu…" at bounding box center [375, 292] width 150 height 20
click at [367, 398] on select "Choose Options Bare metal (included) Texture Black Powder Coat" at bounding box center [375, 396] width 150 height 20
select select "4285"
click at [300, 386] on select "Choose Options Bare metal (included) Texture Black Powder Coat" at bounding box center [375, 396] width 150 height 20
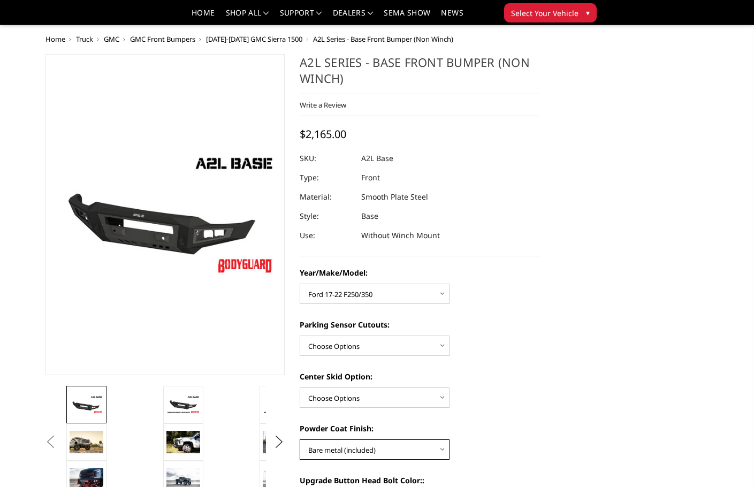
scroll to position [107, 0]
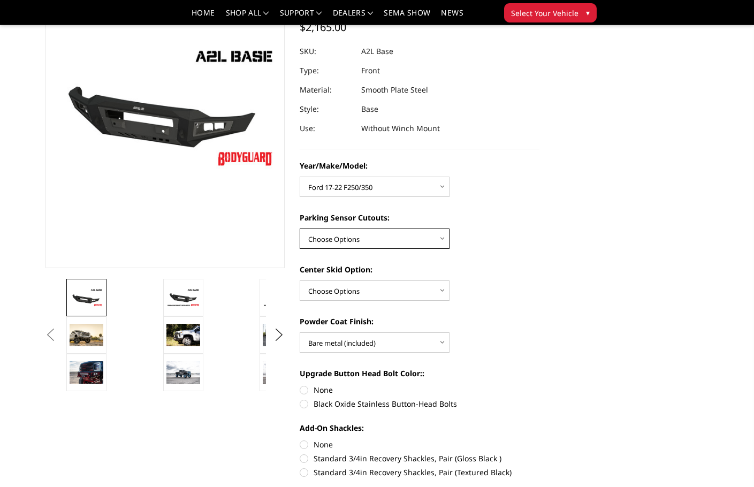
click at [385, 238] on select "Choose Options Yes - With Parking Sensor Cutouts No - Without Parking Sensor Cu…" at bounding box center [375, 239] width 150 height 20
select select "4328"
click at [300, 229] on select "Choose Options Yes - With Parking Sensor Cutouts No - Without Parking Sensor Cu…" at bounding box center [375, 239] width 150 height 20
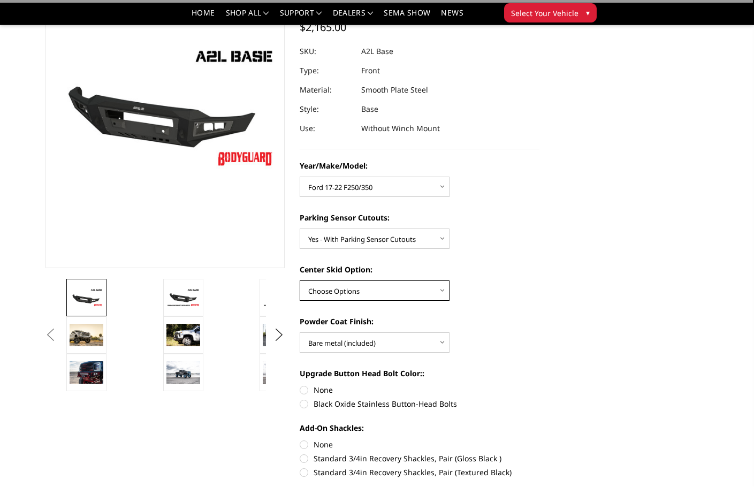
click at [373, 295] on select "Choose Options Single Light Bar Cutout" at bounding box center [375, 290] width 150 height 20
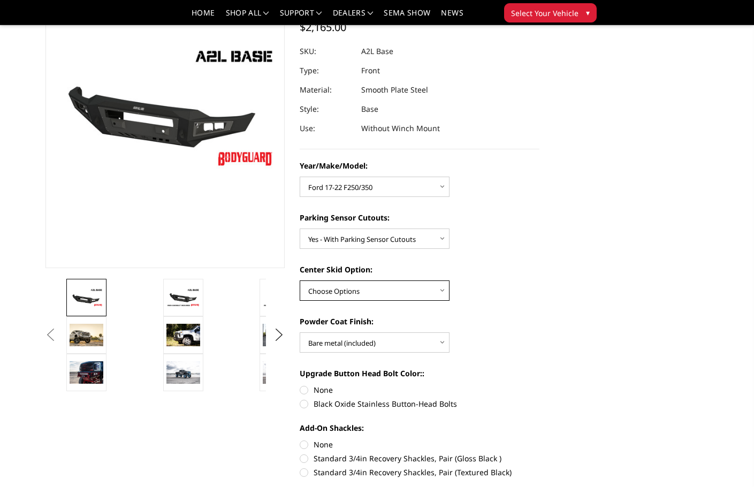
select select "4304"
click at [300, 280] on select "Choose Options Single Light Bar Cutout" at bounding box center [375, 290] width 150 height 20
click at [391, 341] on select "Choose Options Bare metal (included) Texture Black Powder Coat" at bounding box center [375, 342] width 150 height 20
click at [300, 332] on select "Choose Options Bare metal (included) Texture Black Powder Coat" at bounding box center [375, 342] width 150 height 20
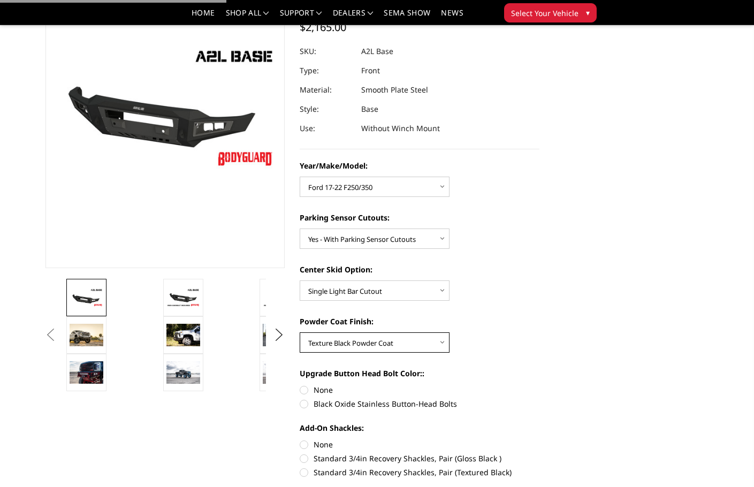
scroll to position [54, 0]
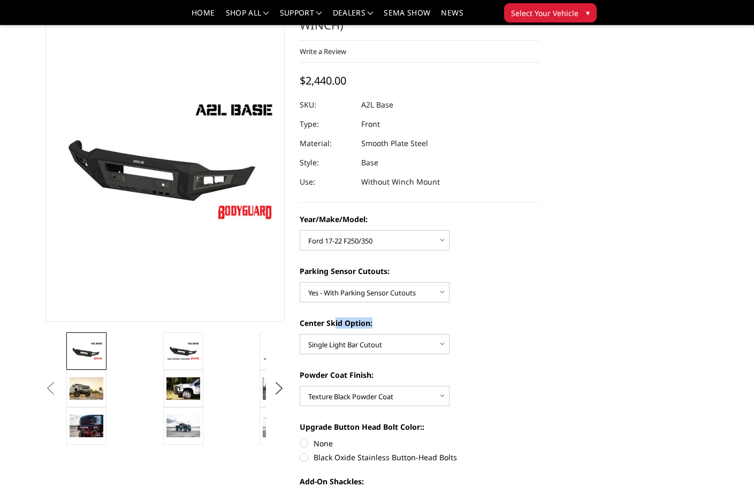
drag, startPoint x: 392, startPoint y: 330, endPoint x: 301, endPoint y: 322, distance: 91.3
click at [301, 322] on div "Center Skid Option: Choose Options Single Light Bar Cutout" at bounding box center [420, 335] width 240 height 37
copy label "Center Skid Option:"
click at [406, 291] on select "Choose Options Yes - With Parking Sensor Cutouts No - Without Parking Sensor Cu…" at bounding box center [375, 292] width 150 height 20
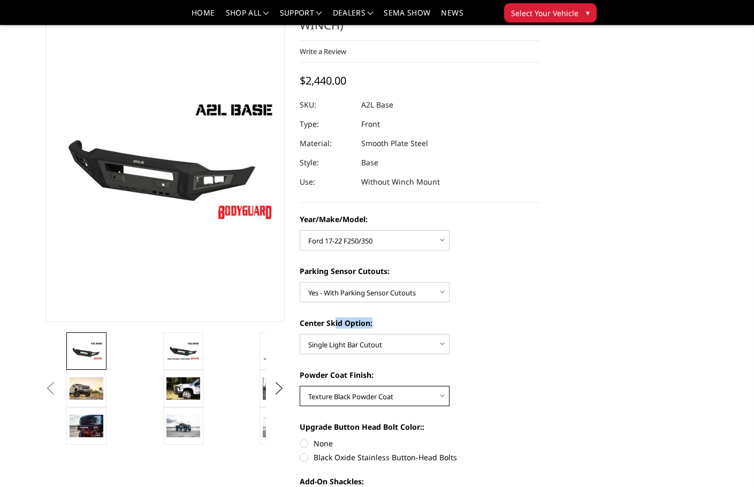
click at [376, 396] on select "Choose Options Bare metal (included) Texture Black Powder Coat" at bounding box center [375, 396] width 150 height 20
select select "4285"
click at [300, 386] on select "Choose Options Bare metal (included) Texture Black Powder Coat" at bounding box center [375, 396] width 150 height 20
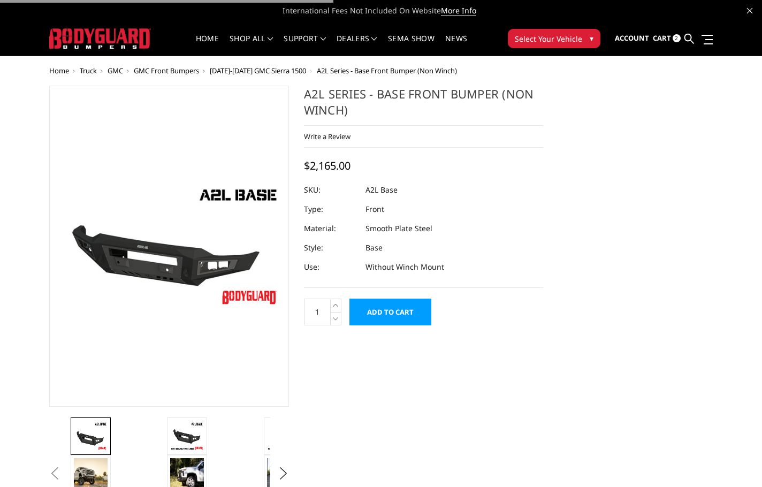
select select "4334"
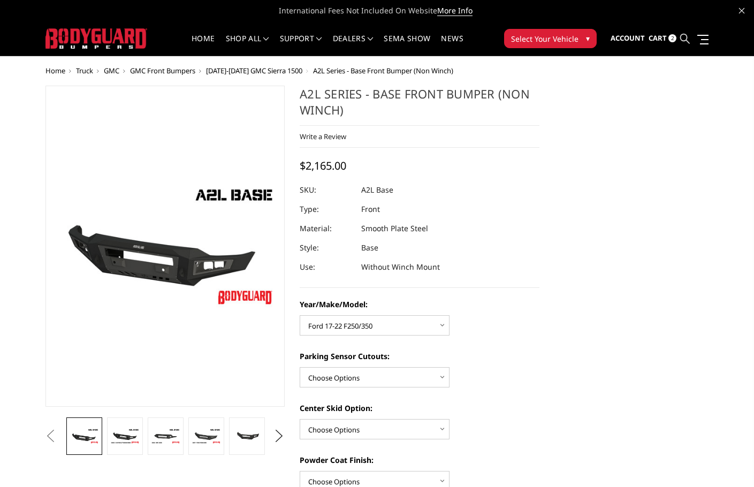
click at [681, 37] on icon at bounding box center [685, 39] width 10 height 10
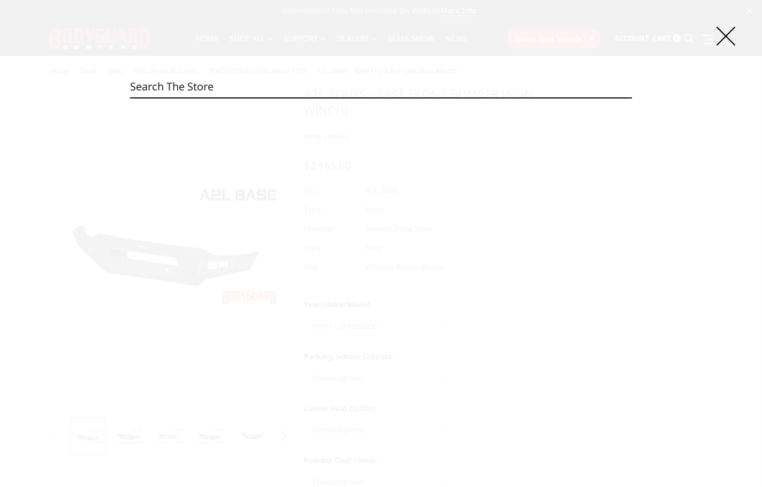
click at [300, 79] on input "Search" at bounding box center [381, 86] width 502 height 21
paste input "GAC20BYTNN"
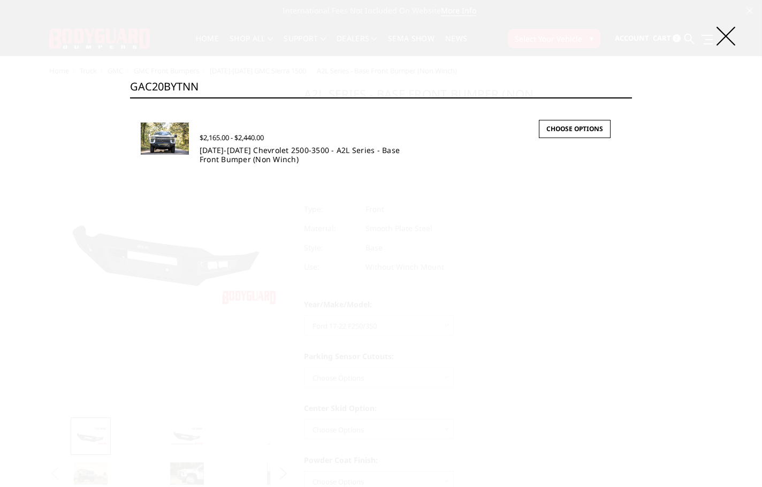
type input "GAC20BYTNN"
click at [262, 154] on link "[DATE]-[DATE] Chevrolet 2500-3500 - A2L Series - Base Front Bumper (Non Winch)" at bounding box center [300, 154] width 200 height 19
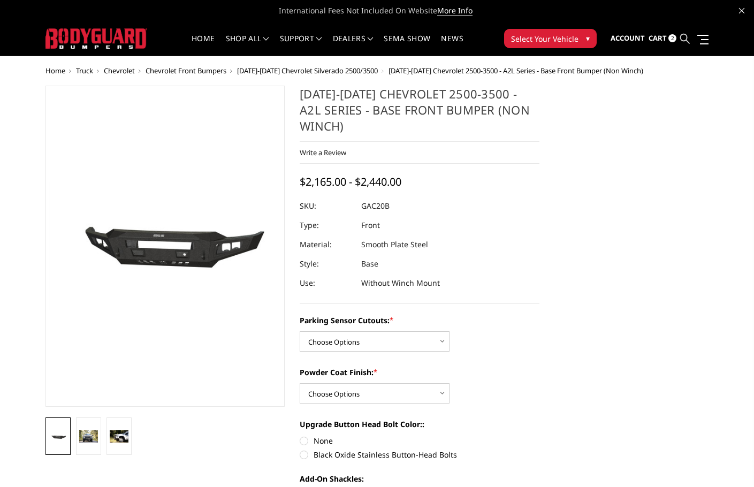
click at [687, 39] on icon at bounding box center [685, 39] width 10 height 10
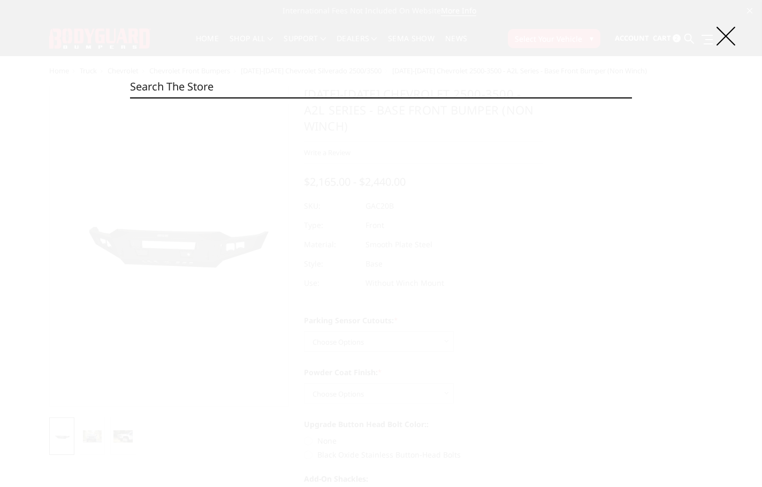
click at [180, 87] on input "Search" at bounding box center [381, 86] width 502 height 21
paste input "[URL][DOMAIN_NAME]"
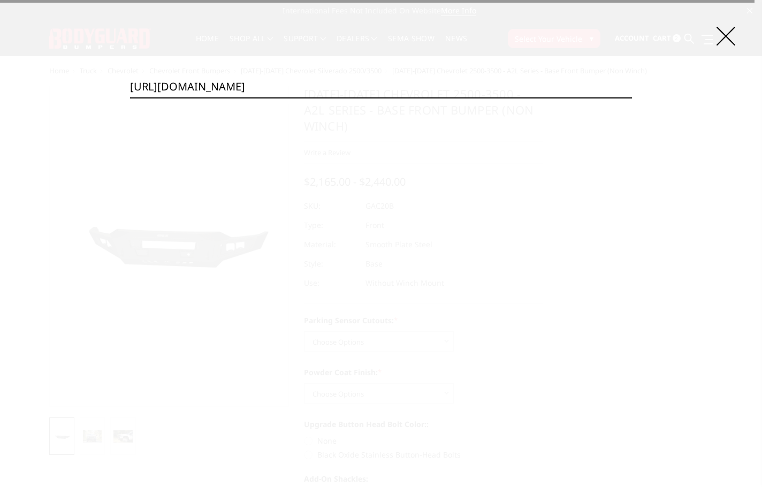
type input "[URL][DOMAIN_NAME]"
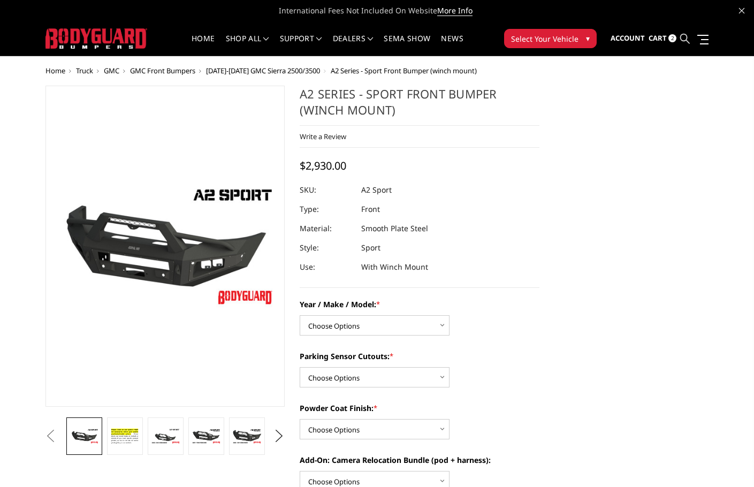
click at [686, 35] on icon at bounding box center [685, 39] width 10 height 10
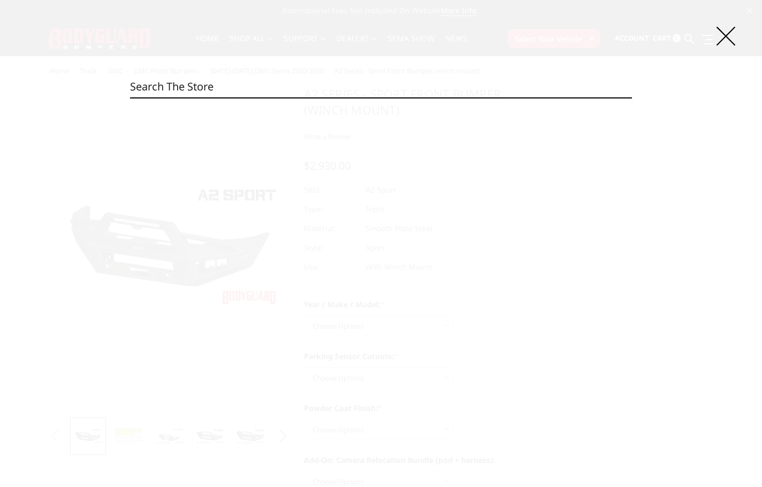
click at [291, 91] on input "Search" at bounding box center [381, 86] width 502 height 21
paste input "CCG20BNBNN"
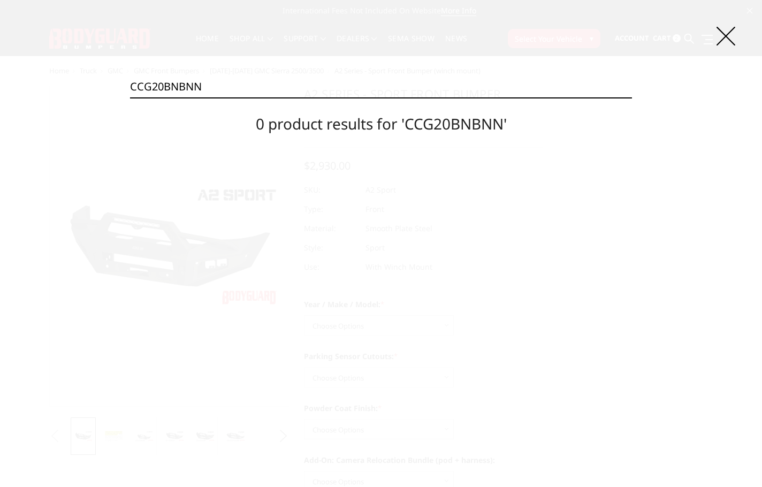
click at [326, 91] on input "CCG20BNBNN" at bounding box center [381, 86] width 502 height 21
paste input "GAF23"
type input "GAF23BNBNN"
click at [322, 80] on input "GAF23BNBNN" at bounding box center [381, 86] width 502 height 21
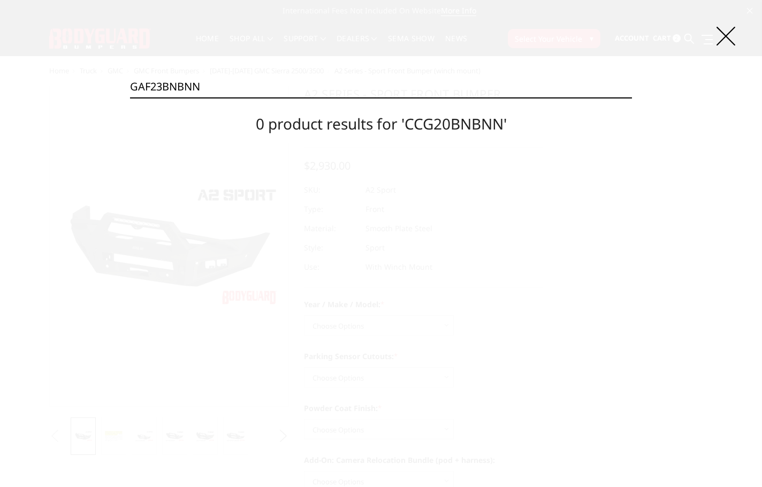
click at [632, 97] on input "Search" at bounding box center [632, 97] width 1 height 1
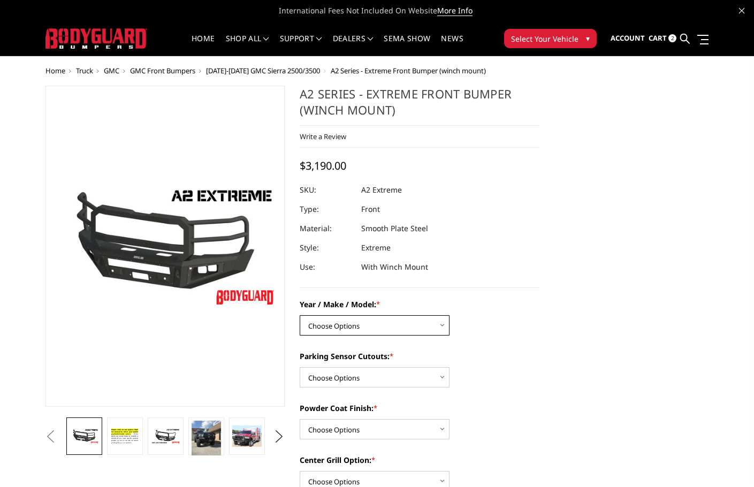
click at [418, 322] on select "Choose Options Chevrolet 20-23 2500 / 3500 Ford 17-22 F250 / F350 Ford 17-22 F4…" at bounding box center [375, 325] width 150 height 20
click at [682, 39] on icon at bounding box center [685, 39] width 10 height 10
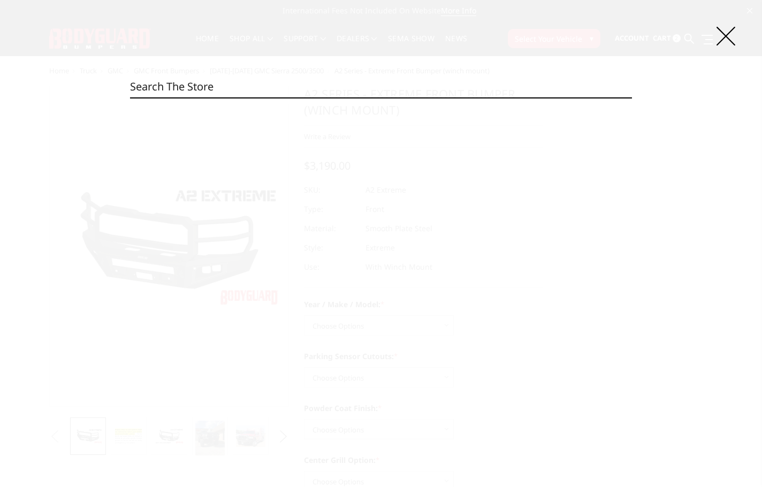
click at [258, 87] on input "Search" at bounding box center [381, 86] width 502 height 21
paste input "GAF17BNTNN"
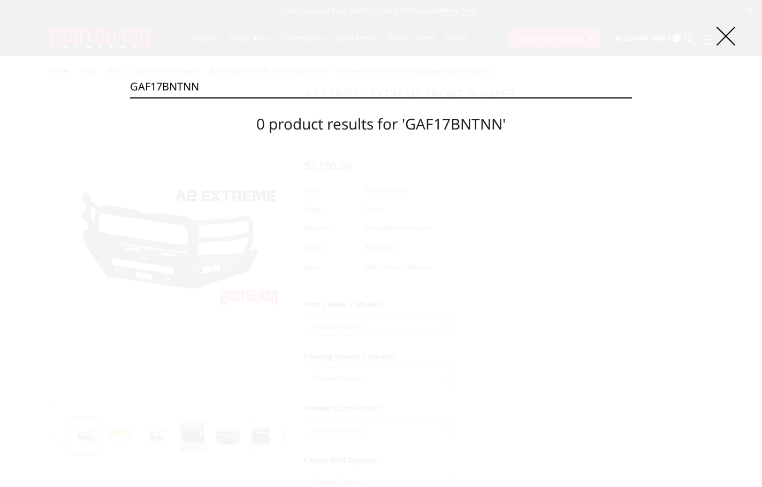
click at [291, 69] on div "Search GAF17BNTNN Search 0 product results for 'GAF17BNTNN'" at bounding box center [381, 243] width 762 height 487
click at [288, 78] on input "GAF17BNTNN" at bounding box center [381, 86] width 502 height 21
paste input "DNB"
click at [271, 87] on input "GAF17DNBNN" at bounding box center [381, 86] width 502 height 21
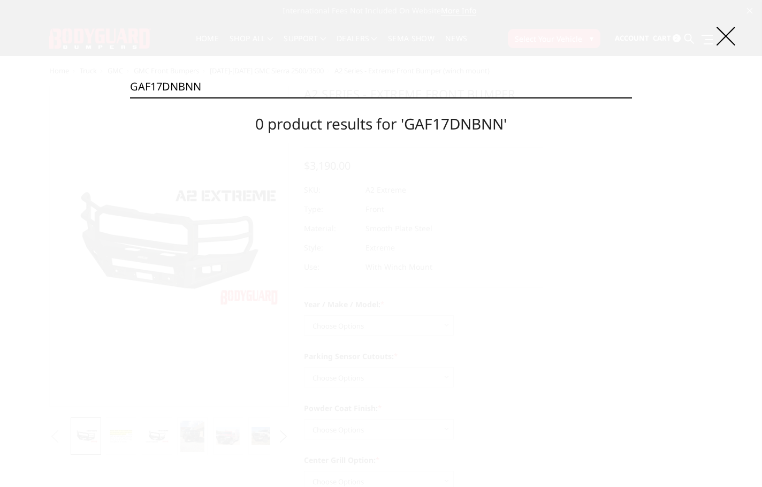
click at [271, 87] on input "GAF17DNBNN" at bounding box center [381, 86] width 502 height 21
paste input "T"
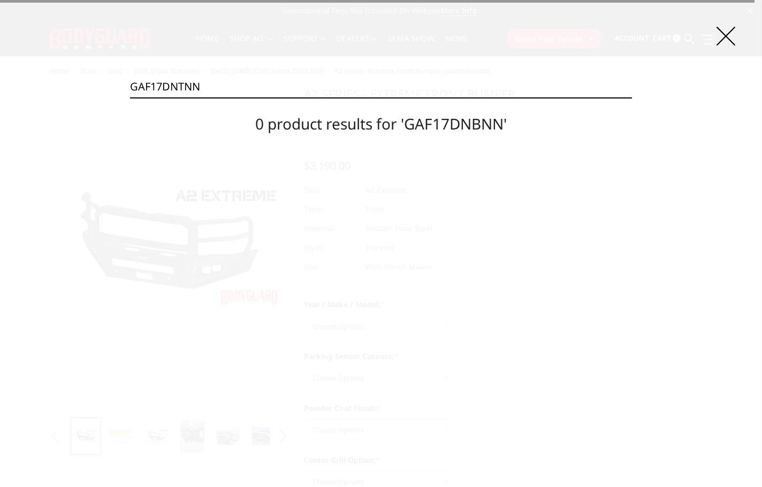
type input "GAF17DNTNN"
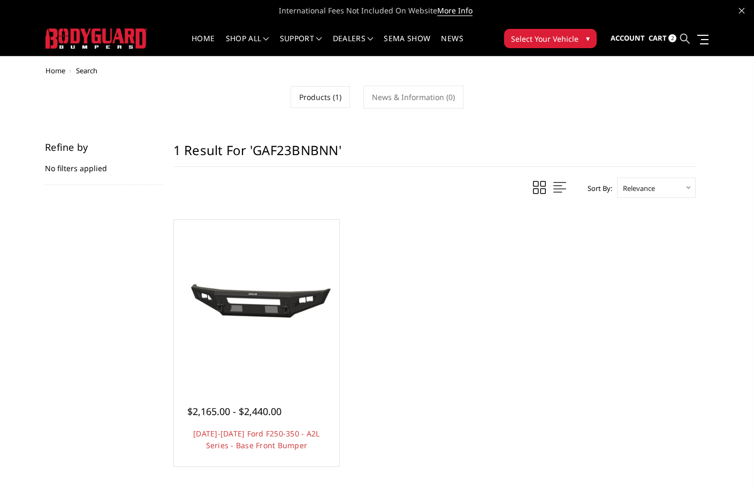
click at [686, 37] on icon at bounding box center [685, 39] width 10 height 10
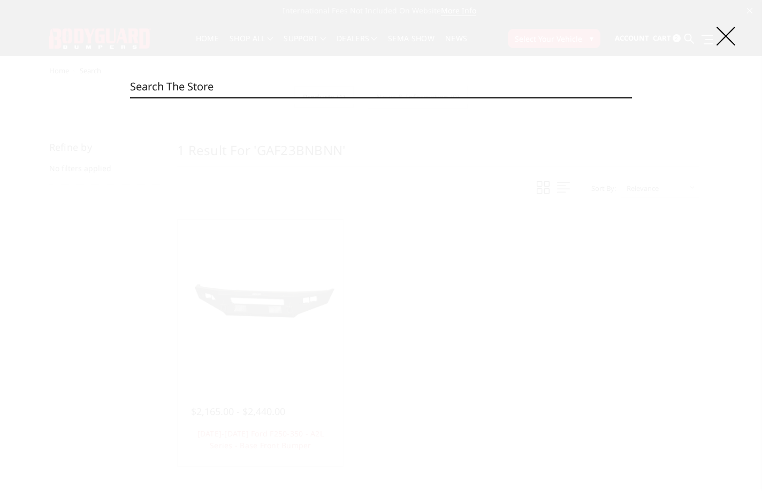
click at [232, 89] on input "Search" at bounding box center [381, 86] width 502 height 21
paste input "GAF23BNTNN"
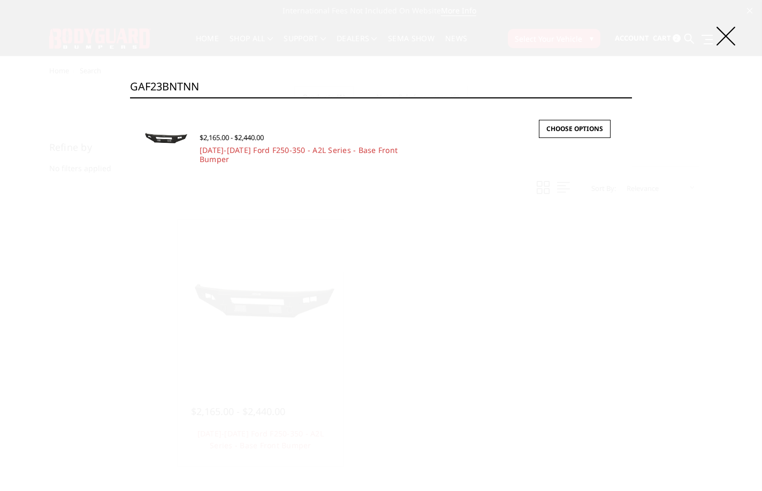
click at [237, 87] on input "GAF23BNTNN" at bounding box center [381, 86] width 502 height 21
paste input "YB"
type input "GAF23BYBNN"
click at [218, 146] on link "2023-2025 Ford F250-350 - A2L Series - Base Front Bumper" at bounding box center [299, 154] width 198 height 19
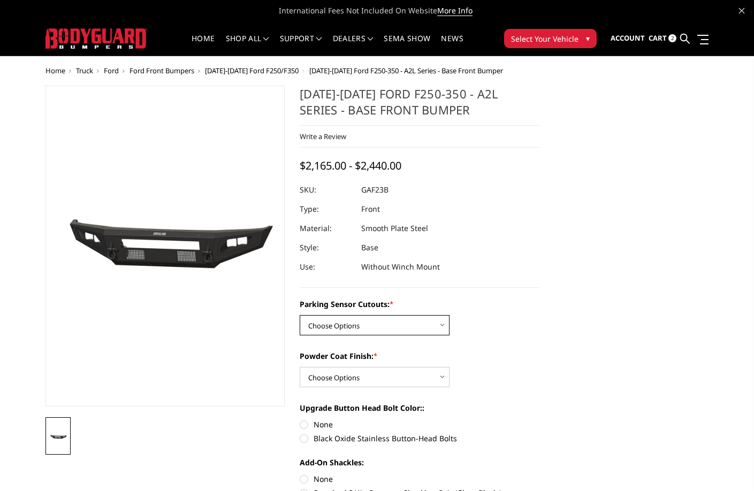
click at [381, 330] on select "Choose Options No - Without Parking Sensor Cutouts Yes - With Parking Sensor Cu…" at bounding box center [375, 325] width 150 height 20
click at [684, 35] on icon at bounding box center [685, 39] width 10 height 10
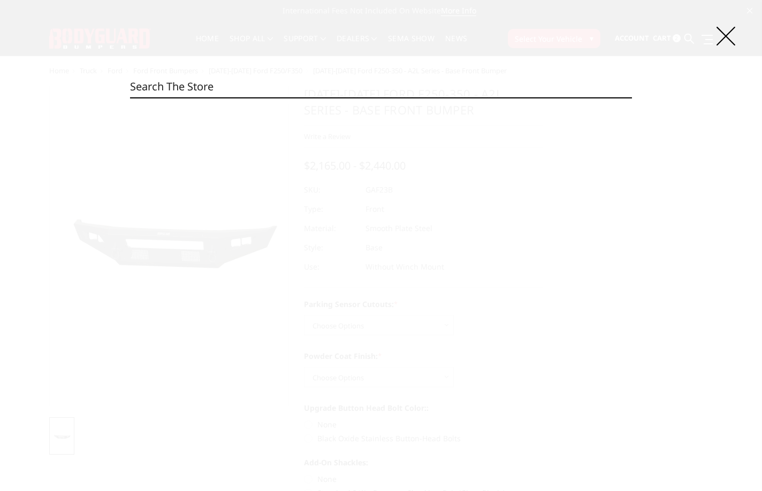
click at [344, 78] on input "Search" at bounding box center [381, 86] width 502 height 21
paste input "GAF23BYTNN"
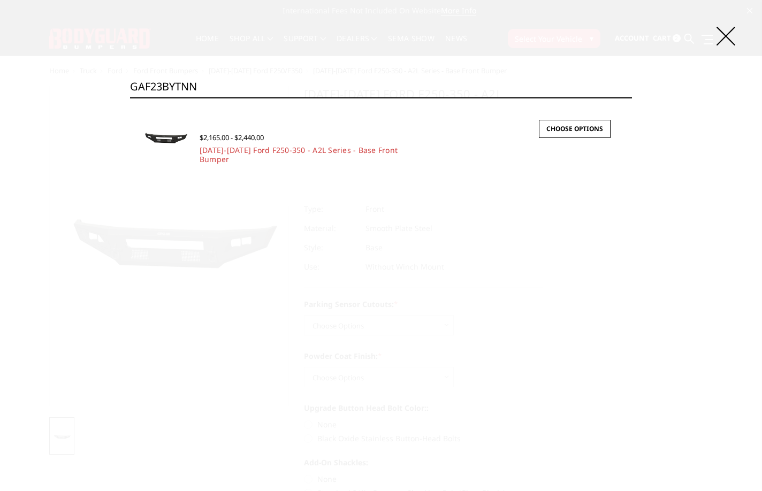
click at [239, 81] on input "GAF23BYTNN" at bounding box center [381, 86] width 502 height 21
paste input "DNB"
click at [284, 82] on input "GAF23DNBNN" at bounding box center [381, 86] width 502 height 21
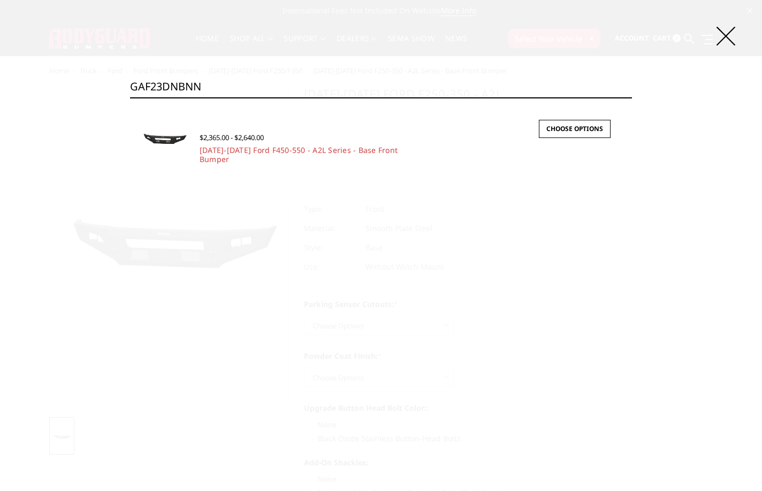
paste input "T"
click at [310, 90] on input "GAF23DNTNN" at bounding box center [381, 86] width 502 height 21
paste input "$2,365.00"
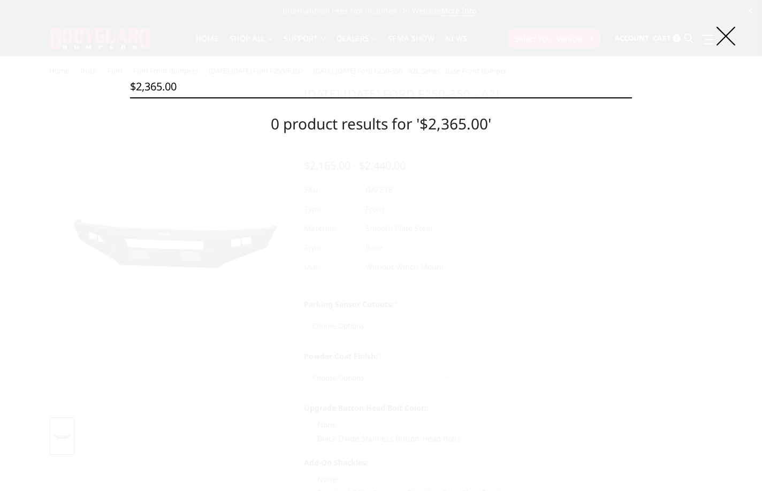
click at [292, 85] on input "$2,365.00" at bounding box center [381, 86] width 502 height 21
paste input "GAF23DYBNN"
click at [292, 85] on input "$GAF23DYBNN" at bounding box center [381, 86] width 502 height 21
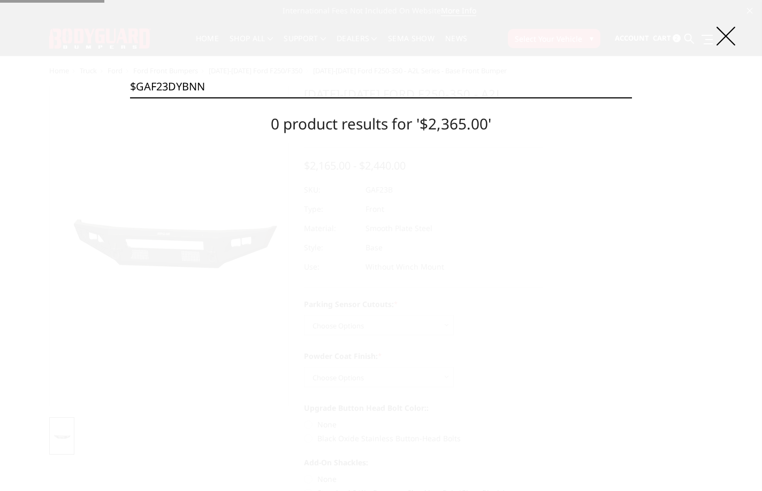
click at [292, 85] on input "$GAF23DYBNN" at bounding box center [381, 86] width 502 height 21
paste input
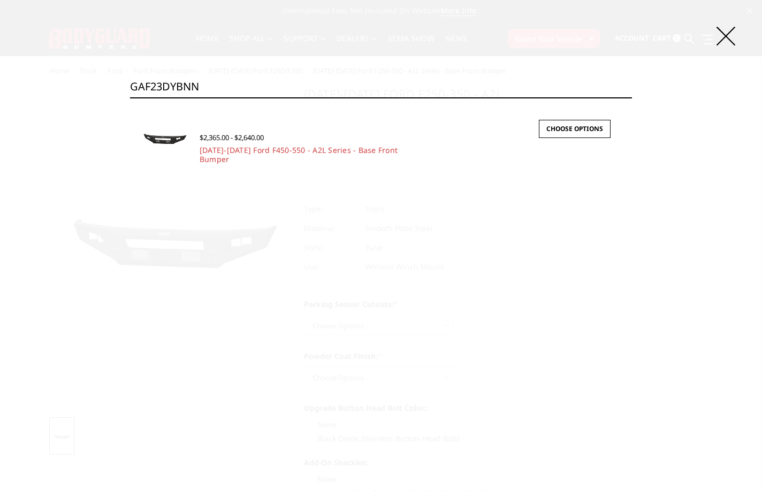
click at [312, 77] on input "GAF23DYBNN" at bounding box center [381, 86] width 502 height 21
paste input "T"
click at [280, 74] on div "Search GAF23DYTNN Search × Quick view $2,365.00 - $2,640.00 2023-2025 Ford F450…" at bounding box center [381, 245] width 762 height 491
click at [280, 83] on input "GAF23DYTNN" at bounding box center [381, 86] width 502 height 21
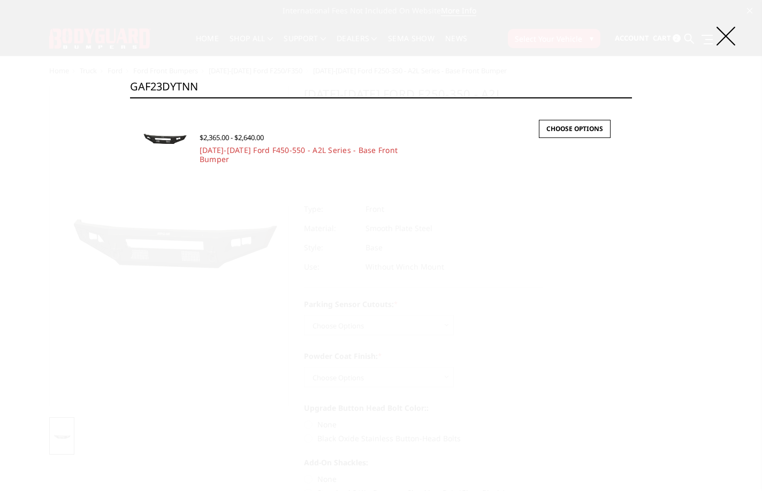
click at [280, 83] on input "GAF23DYTNN" at bounding box center [381, 86] width 502 height 21
paste input "G19ANB"
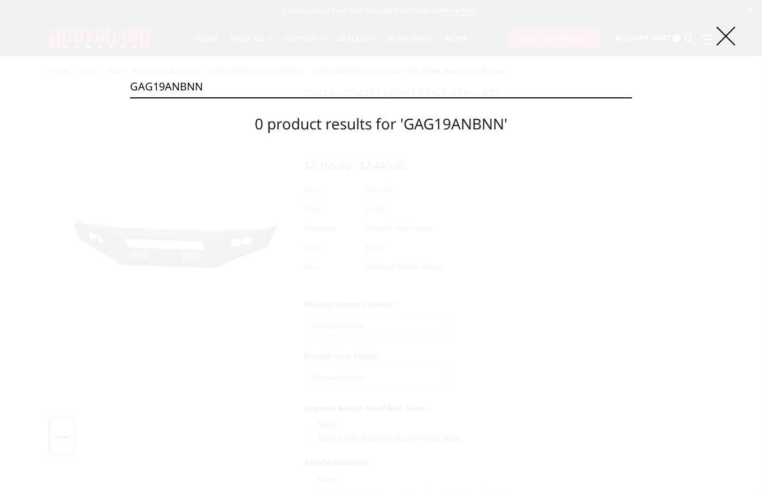
click at [301, 82] on input "GAG19ANBNN" at bounding box center [381, 86] width 502 height 21
paste input "C19AYT"
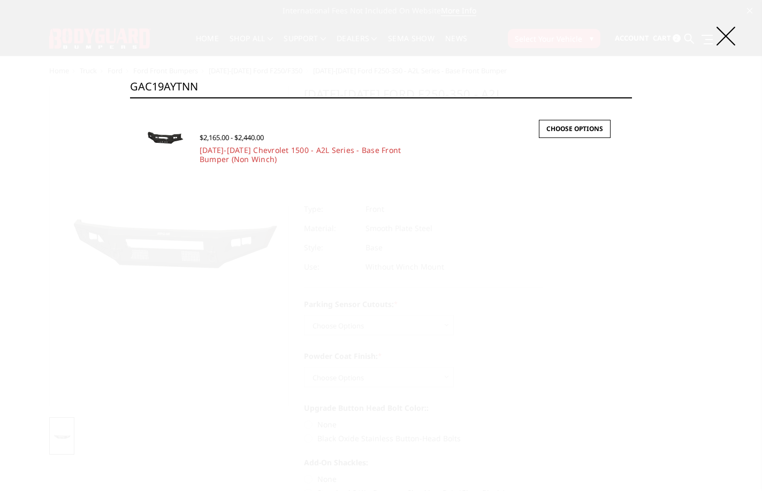
click at [279, 85] on input "GAC19AYTNN" at bounding box center [381, 86] width 502 height 21
paste input "G19AN"
click at [320, 86] on input "GAG19ANTNN" at bounding box center [381, 86] width 502 height 21
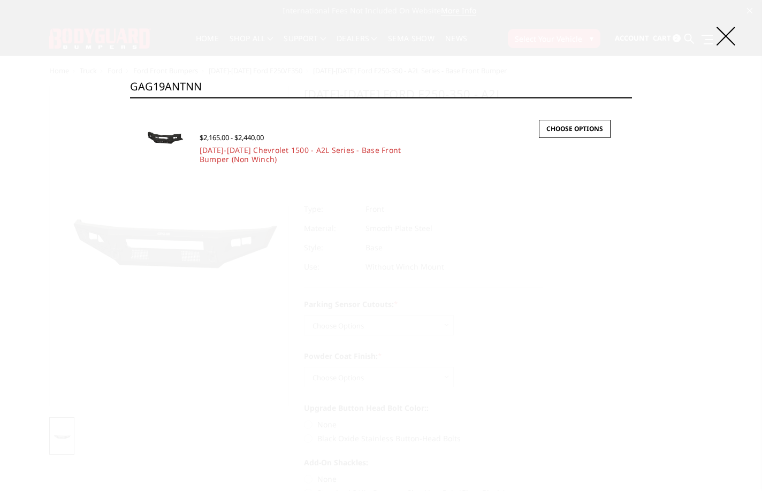
paste input "YB"
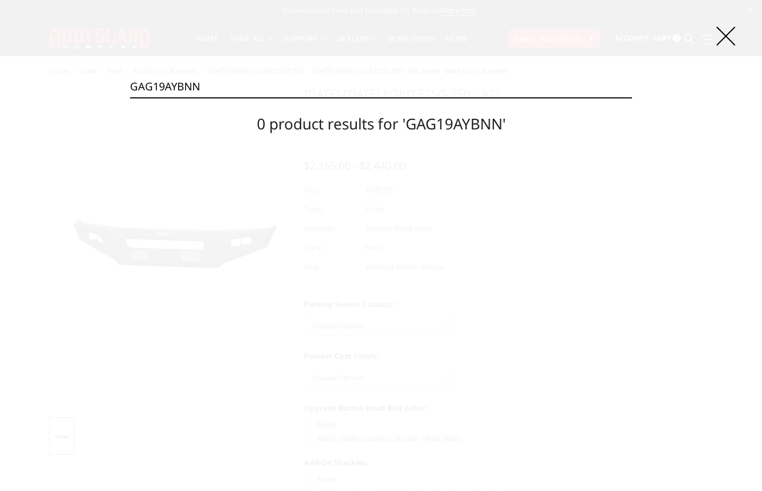
click at [217, 89] on input "GAG19AYBNN" at bounding box center [381, 86] width 502 height 21
paste input "T"
click at [285, 84] on input "GAG19AYTNN" at bounding box center [381, 86] width 502 height 21
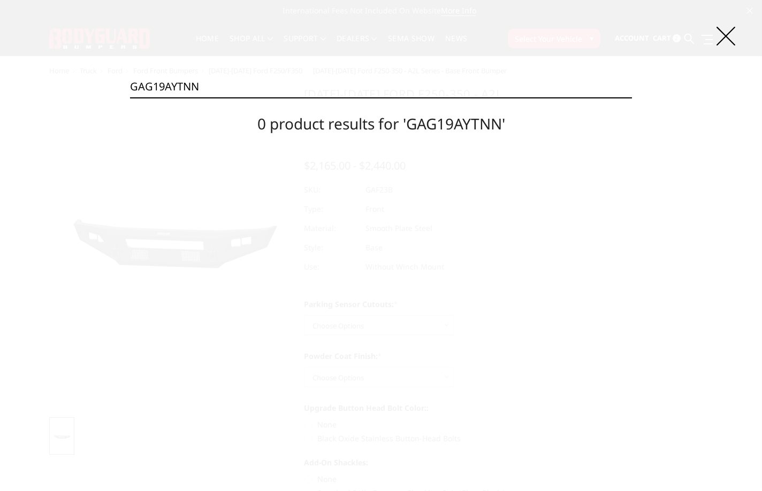
click at [253, 82] on input "GAG19AYTNN" at bounding box center [381, 86] width 502 height 21
paste input "20BNB"
type input "GAG20BNBNN"
click at [632, 97] on input "Search" at bounding box center [632, 97] width 1 height 1
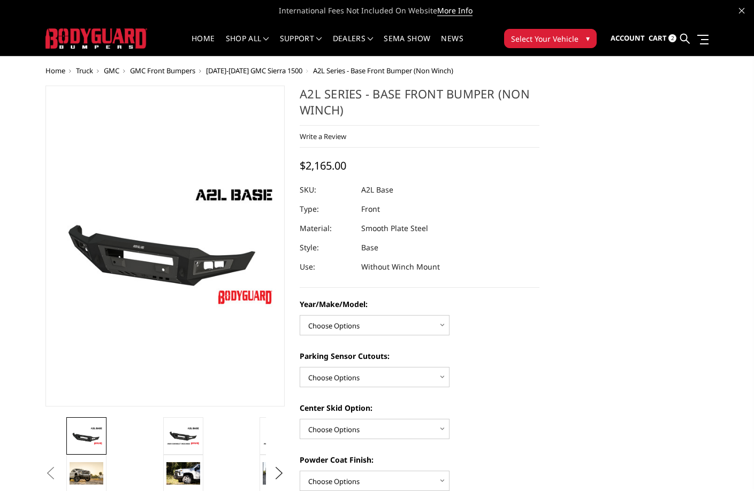
scroll to position [54, 0]
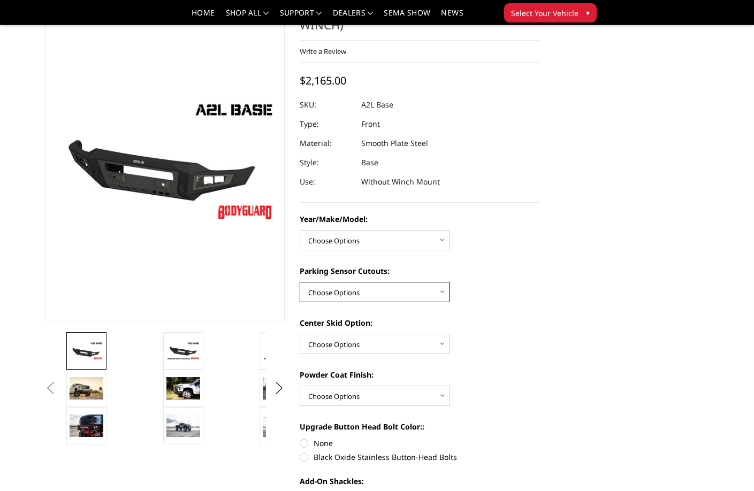
click at [374, 297] on select "Choose Options Yes - With Parking Sensor Cutouts No - Without Parking Sensor Cu…" at bounding box center [375, 292] width 150 height 20
click at [376, 244] on select "Choose Options Chevrolet 15-19 2500/3500 Chevrolet 19-21 1500 Chevrolet 15-20 […" at bounding box center [375, 240] width 150 height 20
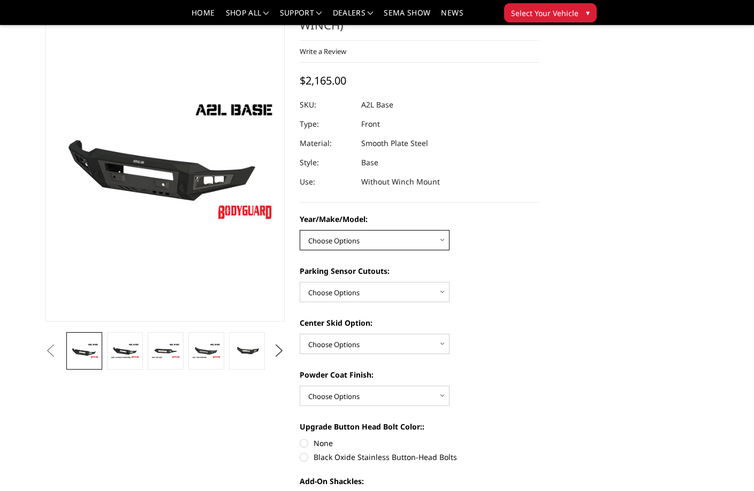
click at [341, 232] on select "Choose Options Chevrolet 15-19 2500/3500 Chevrolet 19-21 1500 Chevrolet 15-20 C…" at bounding box center [375, 240] width 150 height 20
select select "4334"
click at [300, 230] on select "Choose Options Chevrolet 15-19 2500/3500 Chevrolet 19-21 1500 Chevrolet 15-20 C…" at bounding box center [375, 240] width 150 height 20
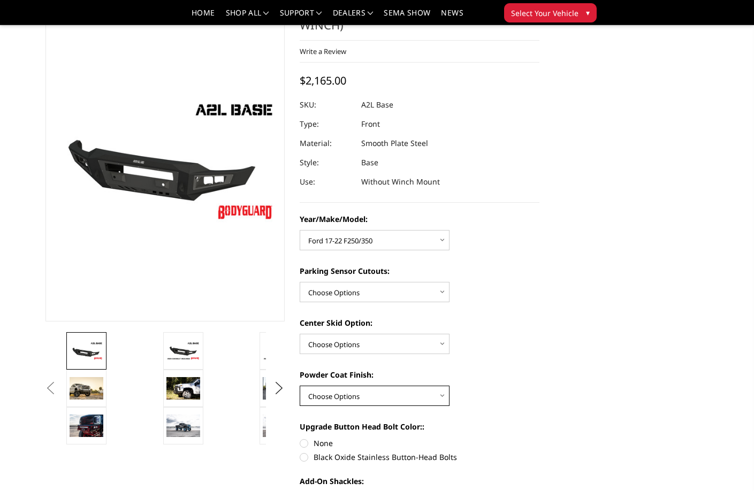
click at [356, 397] on select "Choose Options Bare metal (included) Texture Black Powder Coat" at bounding box center [375, 396] width 150 height 20
select select "4285"
click at [300, 386] on select "Choose Options Bare metal (included) Texture Black Powder Coat" at bounding box center [375, 396] width 150 height 20
click at [359, 346] on select "Choose Options Single Light Bar Cutout" at bounding box center [375, 344] width 150 height 20
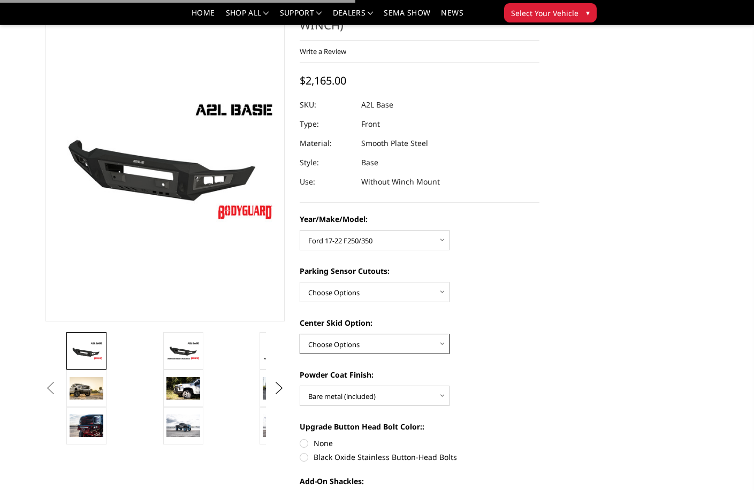
select select "4304"
click at [300, 334] on select "Choose Options Single Light Bar Cutout" at bounding box center [375, 344] width 150 height 20
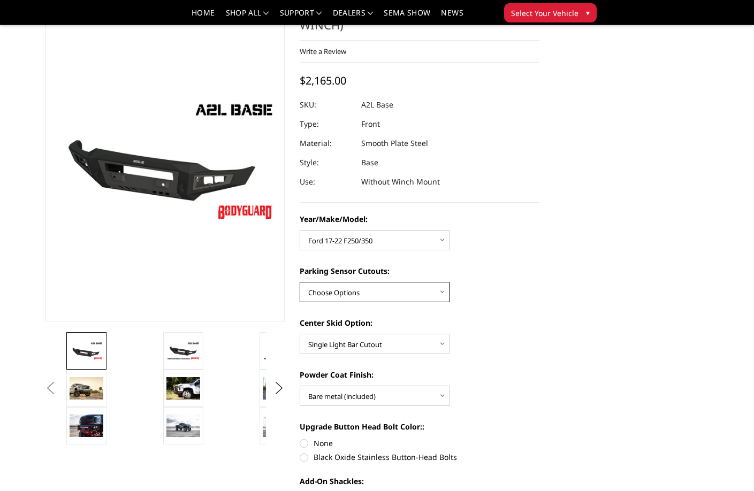
click at [359, 299] on select "Choose Options Yes - With Parking Sensor Cutouts No - Without Parking Sensor Cu…" at bounding box center [375, 292] width 150 height 20
click at [300, 282] on select "Choose Options Yes - With Parking Sensor Cutouts No - Without Parking Sensor Cu…" at bounding box center [375, 292] width 150 height 20
click at [348, 291] on select "Choose Options Yes - With Parking Sensor Cutouts No - Without Parking Sensor Cu…" at bounding box center [375, 292] width 150 height 20
select select "4329"
click at [300, 282] on select "Choose Options Yes - With Parking Sensor Cutouts No - Without Parking Sensor Cu…" at bounding box center [375, 292] width 150 height 20
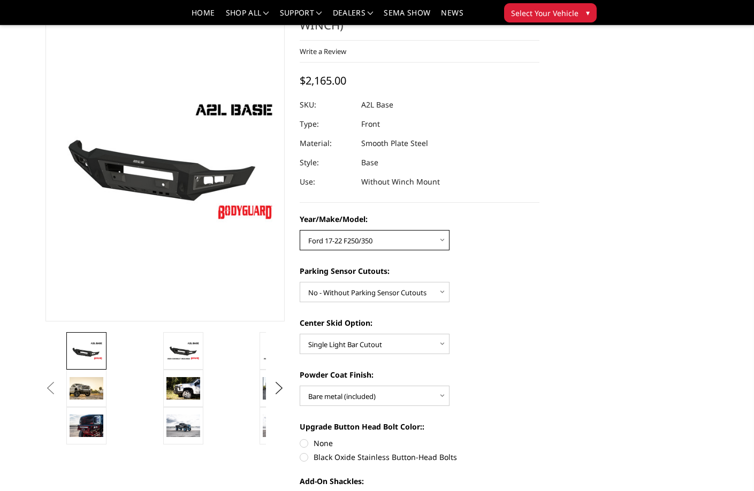
click at [384, 243] on select "Choose Options Chevrolet 15-19 2500/3500 Chevrolet 19-21 1500 Chevrolet 15-20 C…" at bounding box center [375, 240] width 150 height 20
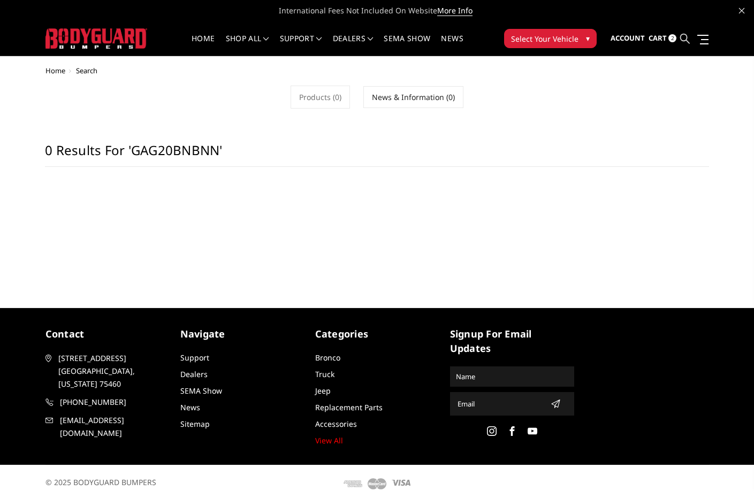
click at [685, 39] on icon at bounding box center [685, 39] width 10 height 10
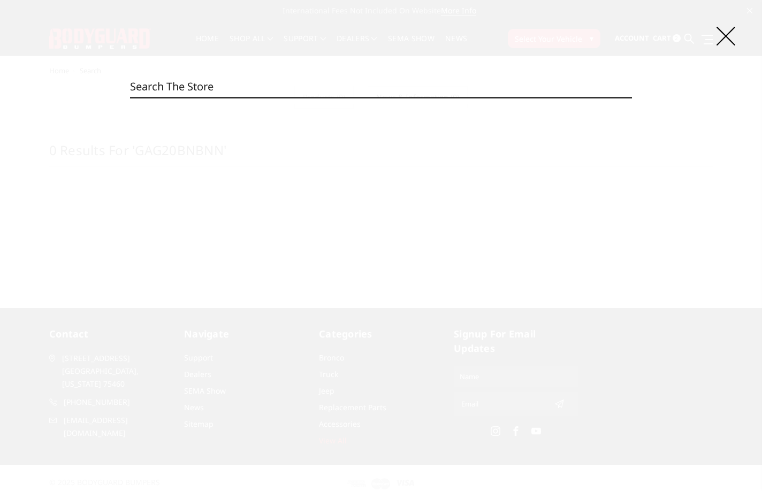
click at [351, 93] on input "Search" at bounding box center [381, 86] width 502 height 21
paste input "GAG20BNTNN"
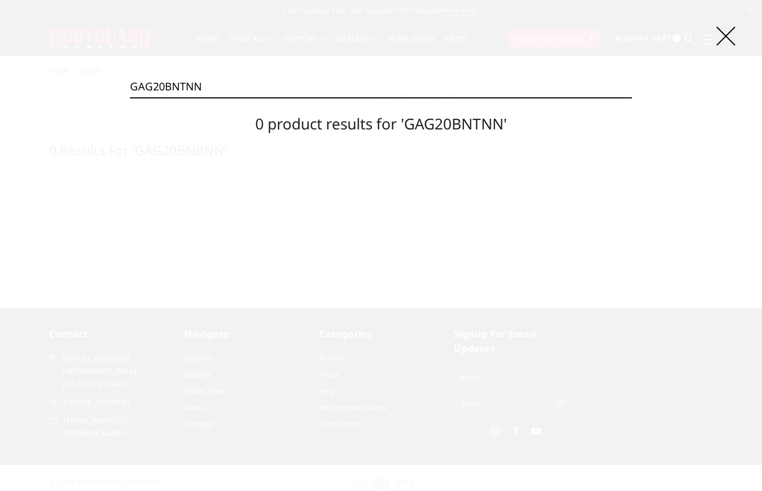
click at [247, 82] on input "GAG20BNTNN" at bounding box center [381, 86] width 502 height 21
paste input "YB"
click at [255, 83] on input "GAG20BYBNN" at bounding box center [381, 86] width 502 height 21
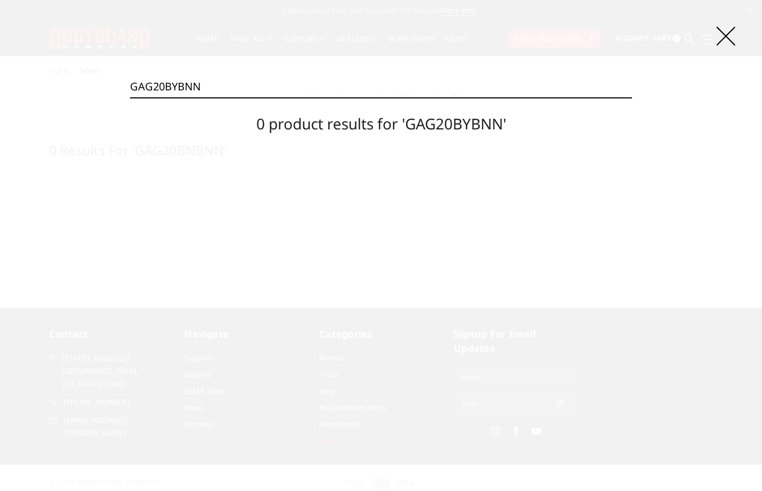
paste input "T"
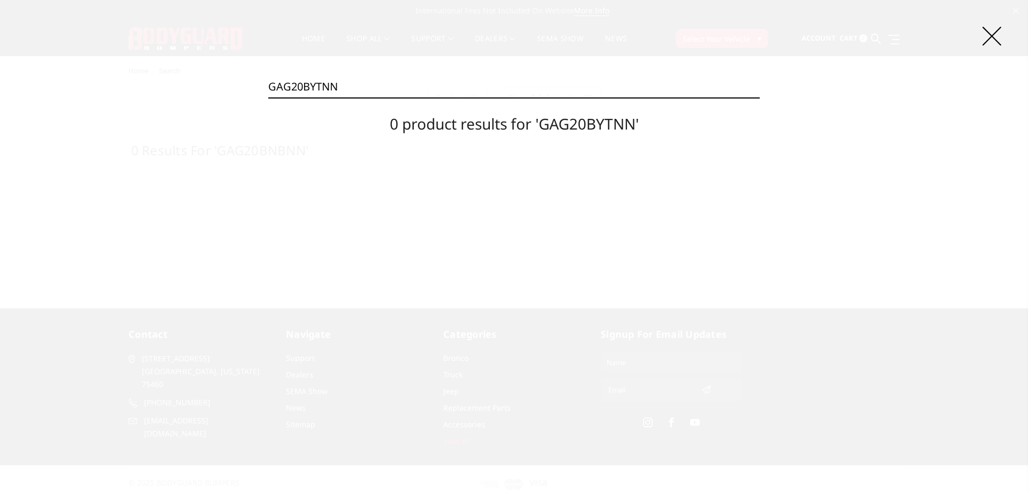
click at [367, 89] on input "GAG20BYTNN" at bounding box center [513, 86] width 491 height 21
paste input "R10BNB"
click at [435, 81] on input "GAR10BNBNN" at bounding box center [513, 86] width 491 height 21
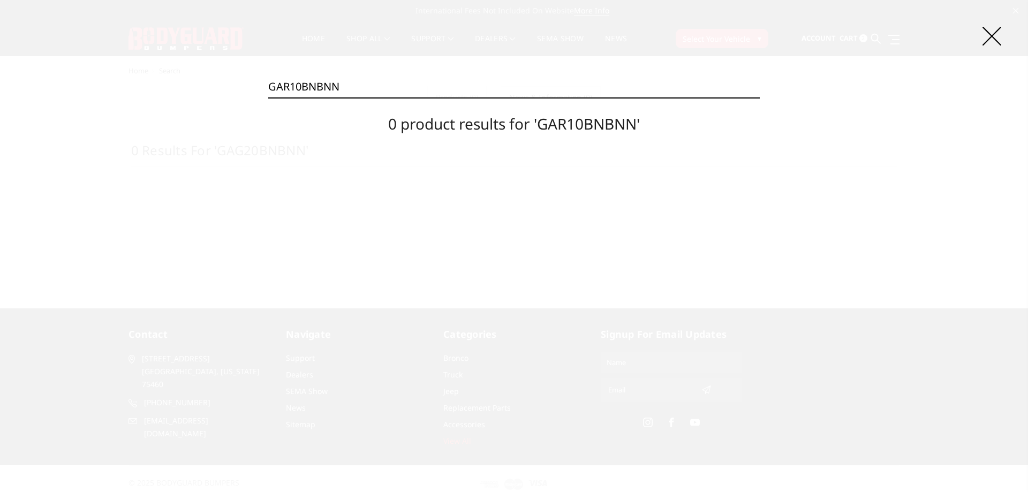
click at [311, 81] on input "GAR10BNBNN" at bounding box center [513, 86] width 491 height 21
paste input "T"
click at [307, 79] on input "GAR10BNTNN" at bounding box center [513, 86] width 491 height 21
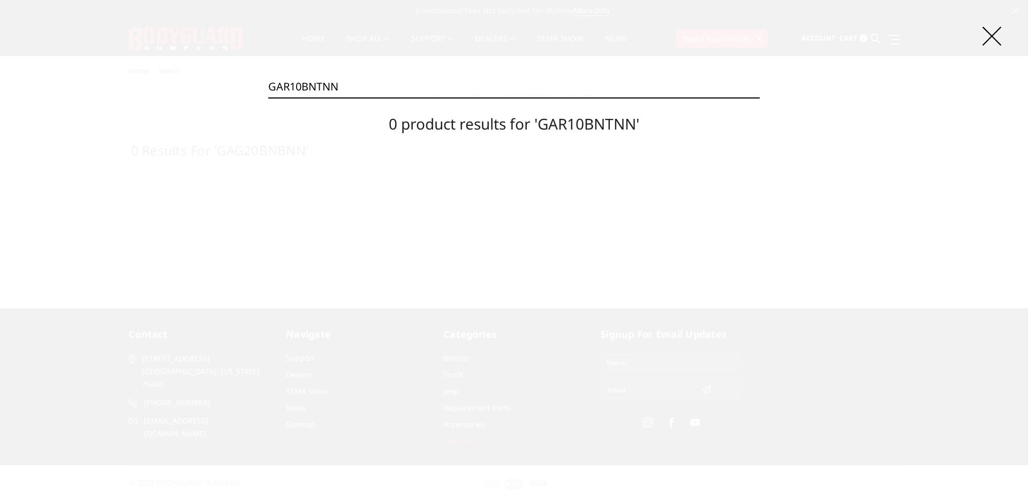
paste input "YB"
click at [352, 93] on input "GAR10BYBNN" at bounding box center [513, 86] width 491 height 21
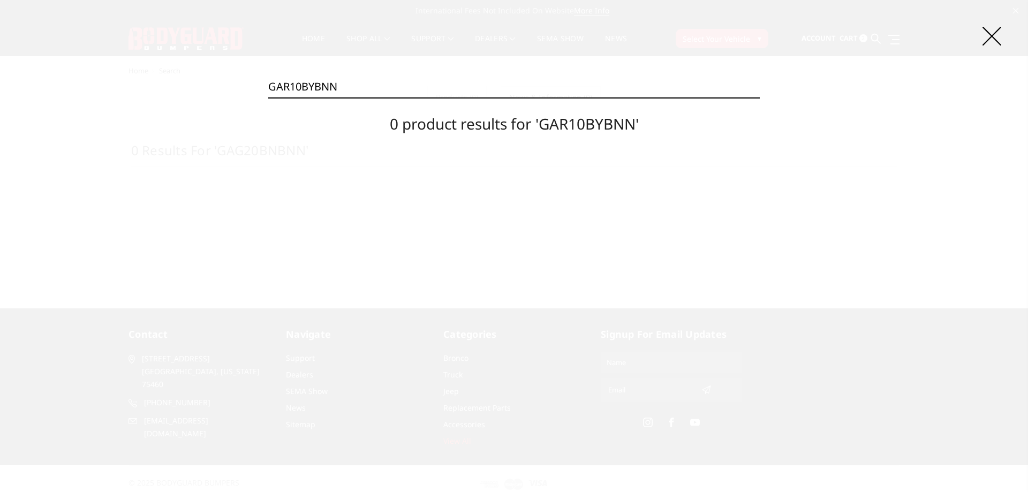
paste input "T"
click at [351, 74] on div "Search GAR10BYTNN Search 0 product results for 'GAR10BYTNN'" at bounding box center [514, 246] width 1028 height 492
click at [352, 82] on input "GAR10BYTNN" at bounding box center [513, 86] width 491 height 21
paste input "9ANB"
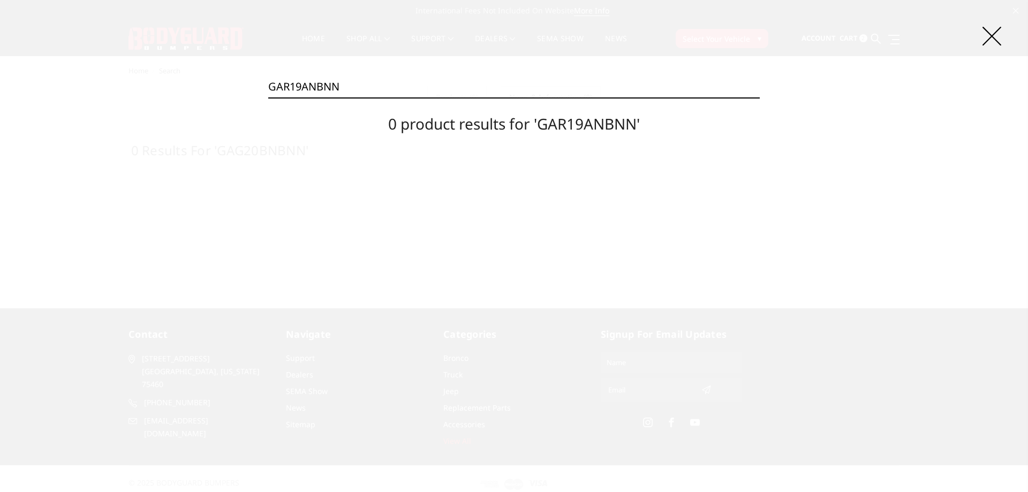
click at [317, 88] on input "GAR19ANBNN" at bounding box center [513, 86] width 491 height 21
click at [347, 94] on input "GAR19ANBNN" at bounding box center [513, 86] width 491 height 21
click at [360, 84] on input "GAR19ANBNN" at bounding box center [513, 86] width 491 height 21
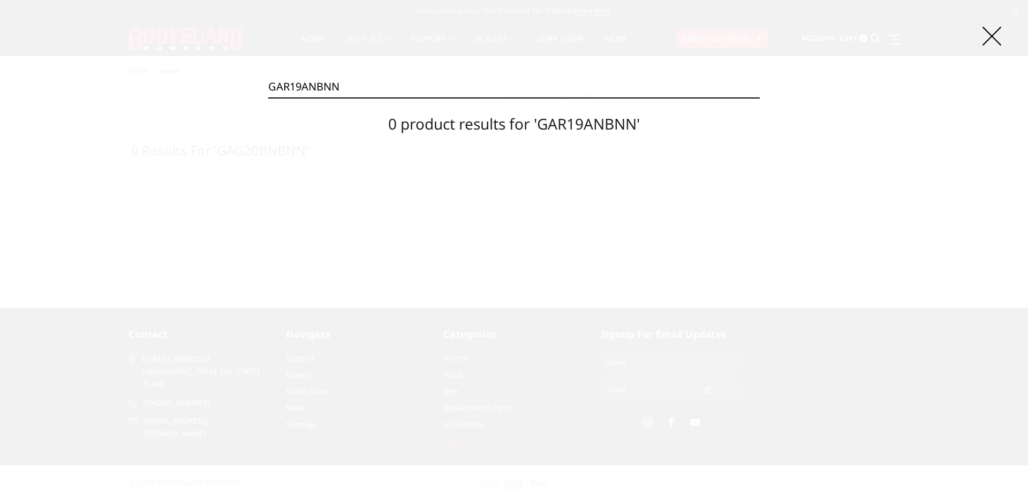
click at [360, 84] on input "GAR19ANBNN" at bounding box center [513, 86] width 491 height 21
paste input "T"
click at [316, 80] on input "GAR19ANTNN" at bounding box center [513, 86] width 491 height 21
paste input "YB"
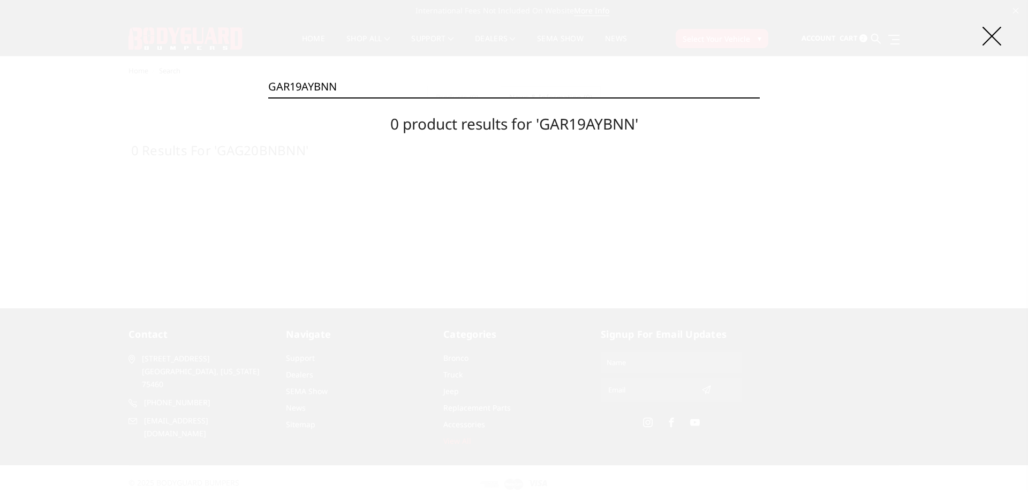
click at [323, 92] on input "GAR19AYBNN" at bounding box center [513, 86] width 491 height 21
click at [306, 83] on input "GAR19AYBNN" at bounding box center [513, 86] width 491 height 21
paste input "T"
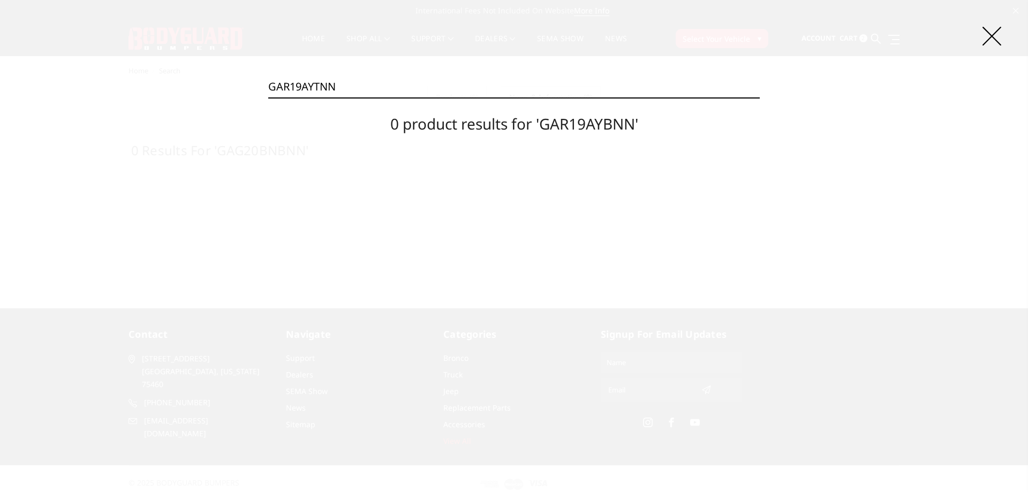
type input "GAR19AYTNN"
click at [754, 97] on input "Search" at bounding box center [759, 97] width 1 height 1
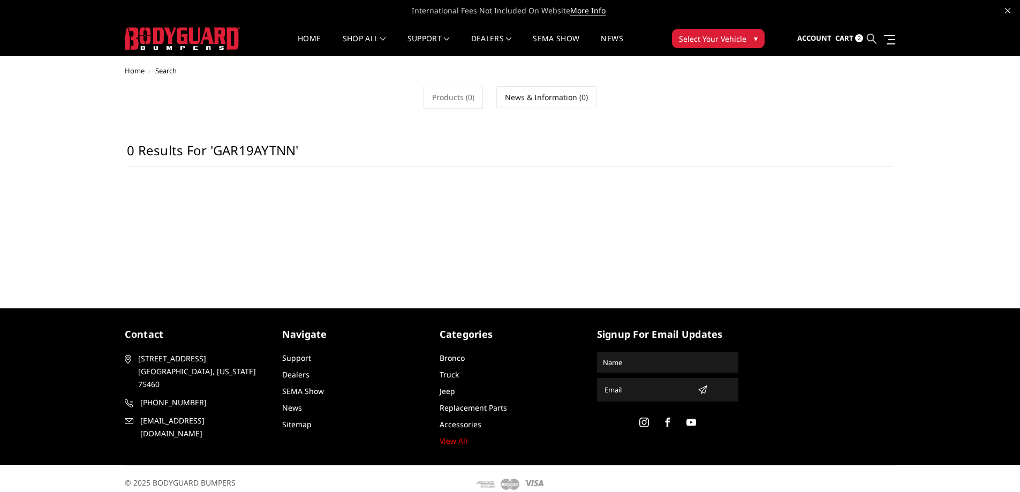
click at [868, 40] on icon at bounding box center [872, 39] width 10 height 10
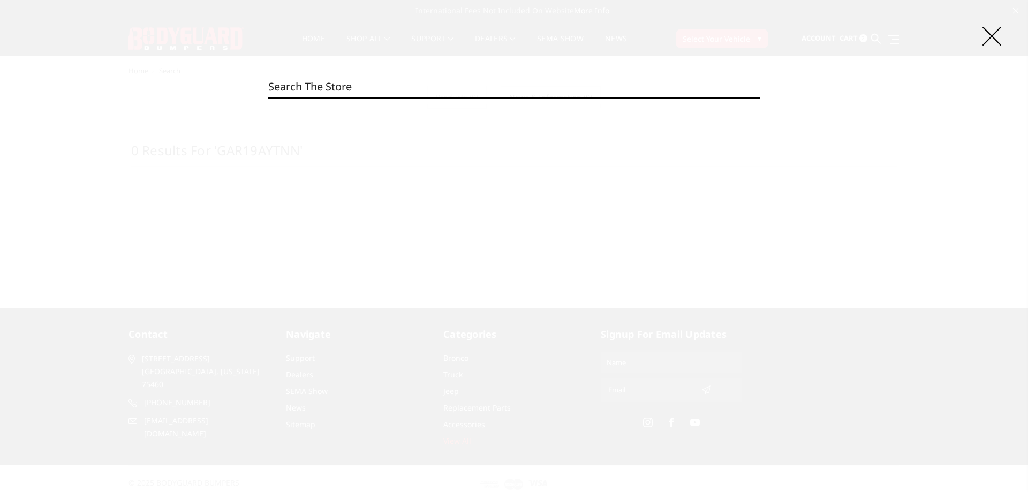
click at [404, 87] on input "Search" at bounding box center [513, 86] width 491 height 21
paste input "GAR19BNBNN"
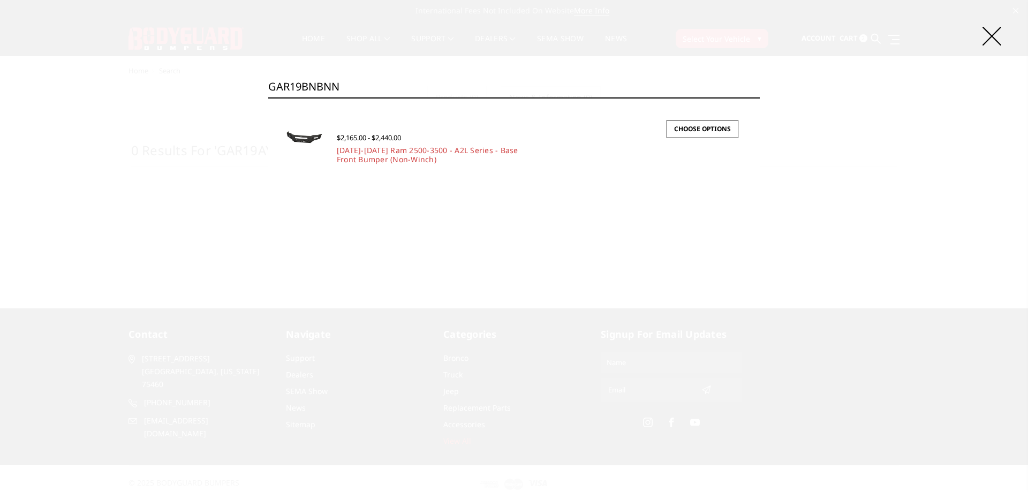
click at [350, 89] on input "GAR19BNBNN" at bounding box center [513, 86] width 491 height 21
click at [340, 81] on input "GAR19BNBNN" at bounding box center [513, 86] width 491 height 21
paste input "T"
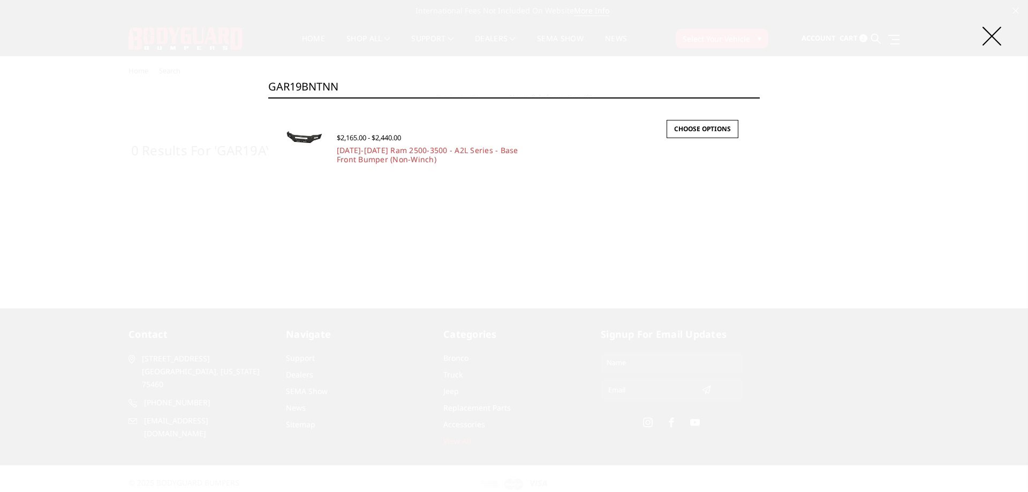
click at [330, 91] on input "GAR19BNTNN" at bounding box center [513, 86] width 491 height 21
paste input "Y"
click at [315, 86] on input "GAR19BYTNN" at bounding box center [513, 86] width 491 height 21
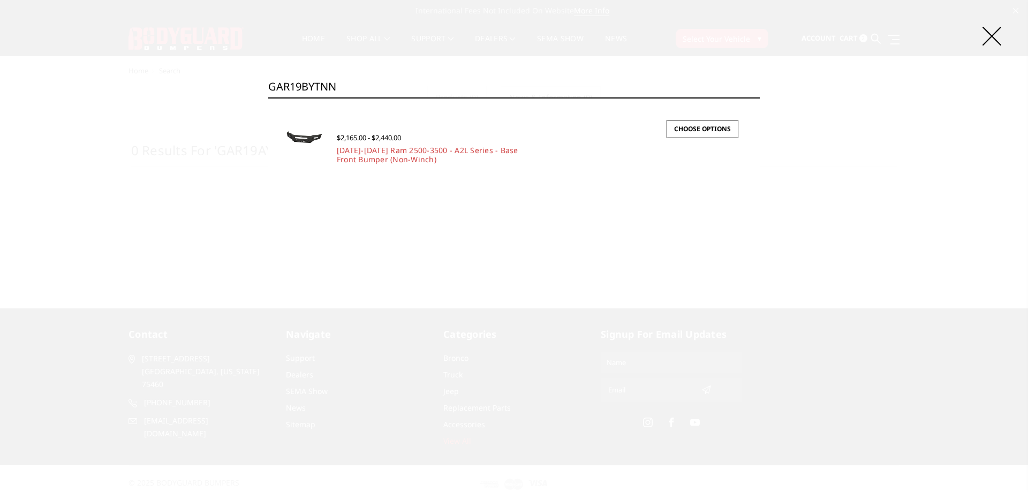
paste input "NAC22ANB"
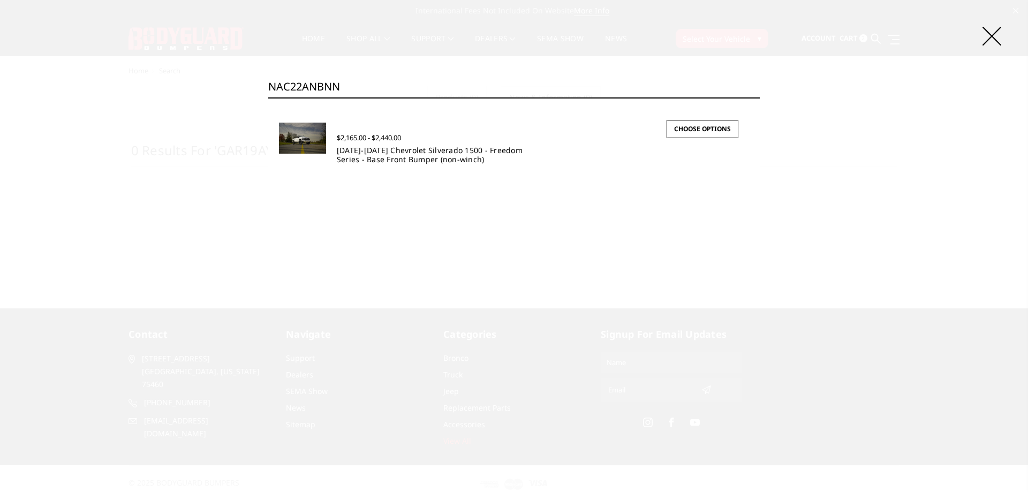
type input "NAC22ANBNN"
click at [360, 145] on link "2022-2025 Chevrolet Silverado 1500 - Freedom Series - Base Front Bumper (non-wi…" at bounding box center [430, 154] width 186 height 19
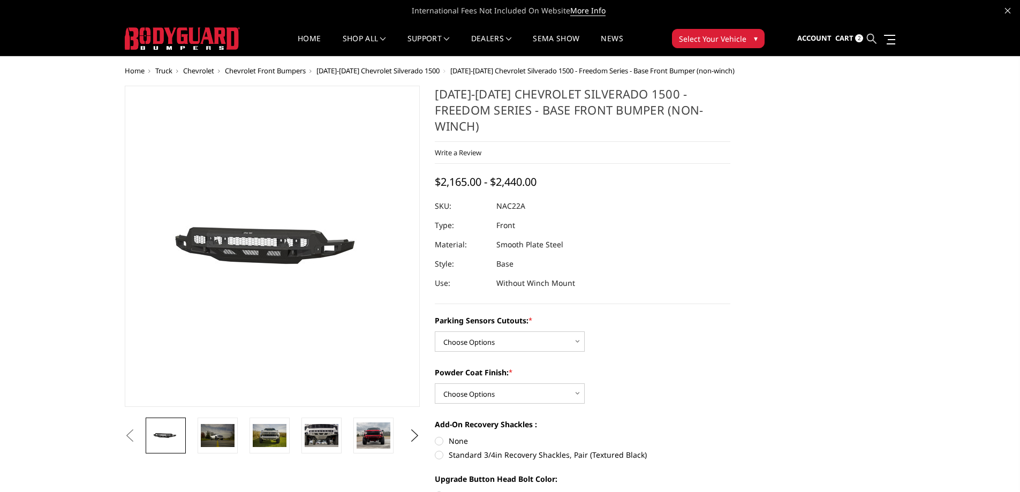
click at [874, 37] on icon at bounding box center [872, 39] width 10 height 10
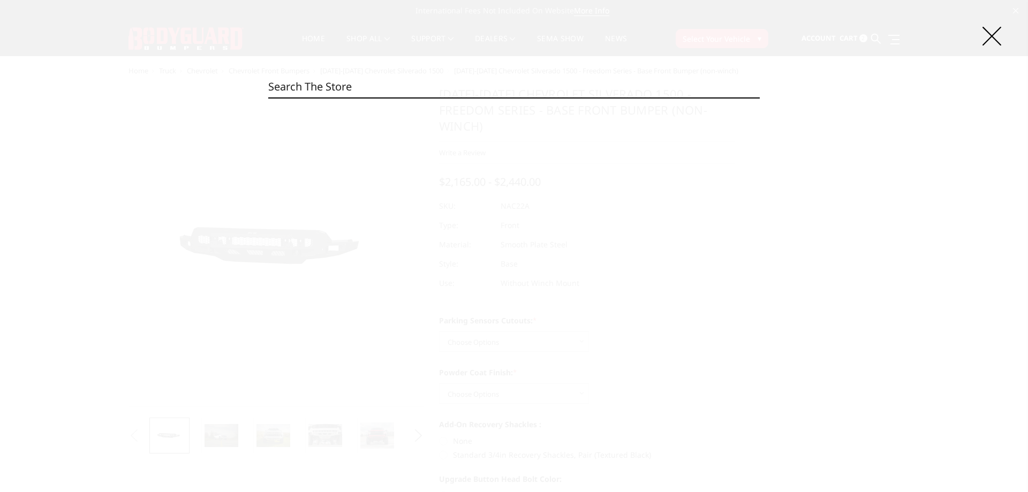
click at [303, 85] on input "Search" at bounding box center [513, 86] width 491 height 21
paste input "NAC20BNBNN"
type input "NAC20BNBNN"
click at [759, 97] on input "Search" at bounding box center [759, 97] width 1 height 1
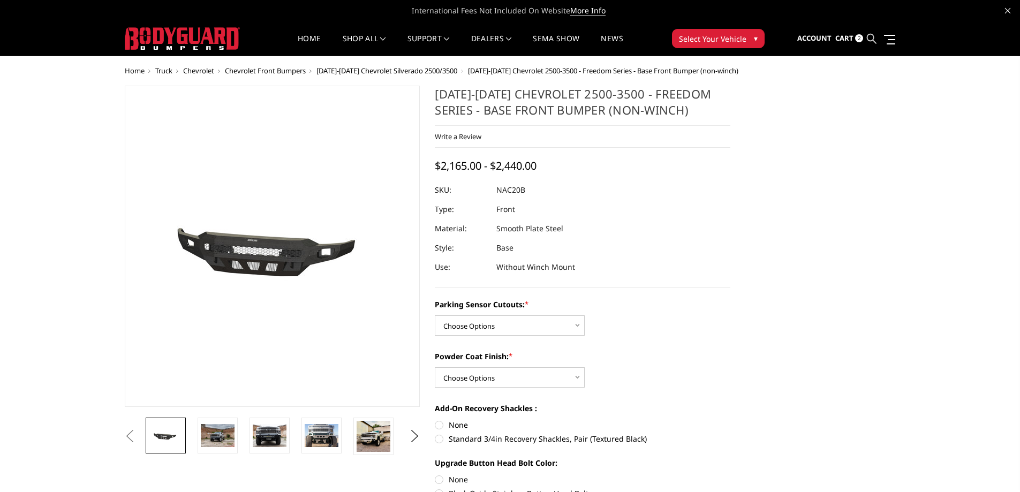
click at [872, 35] on icon at bounding box center [872, 39] width 10 height 10
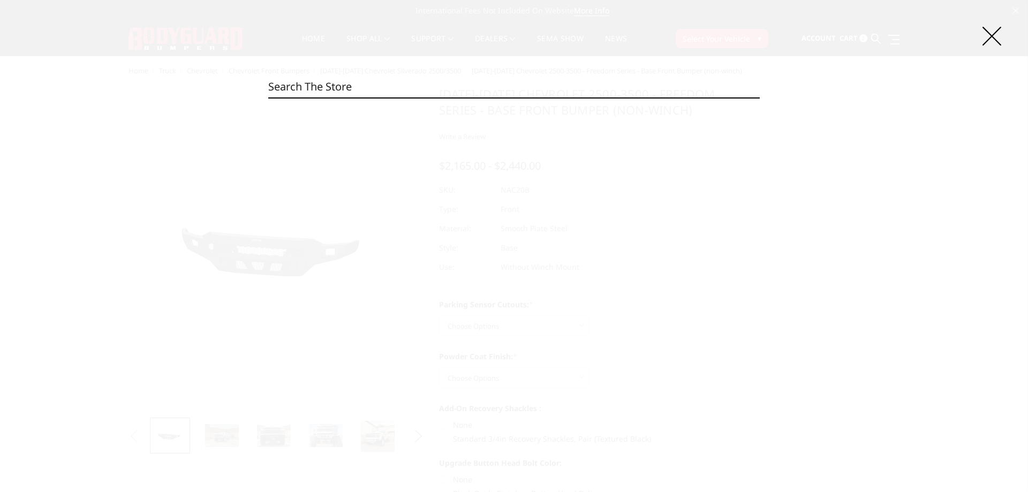
click at [430, 84] on input "Search" at bounding box center [513, 86] width 491 height 21
paste input "NAC20BNTNN"
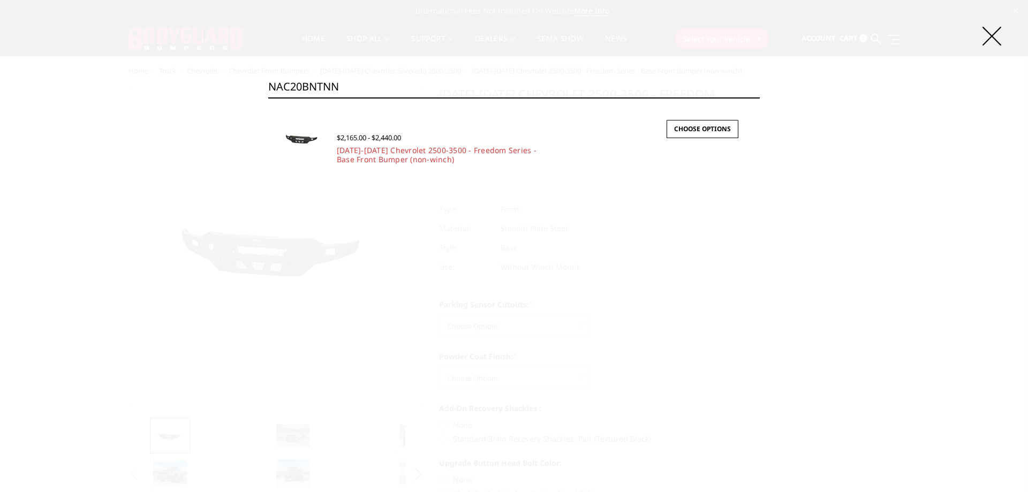
click at [352, 83] on input "NAC20BNTNN" at bounding box center [513, 86] width 491 height 21
paste input "YB"
click at [348, 83] on input "NAC20BYBNN" at bounding box center [513, 86] width 491 height 21
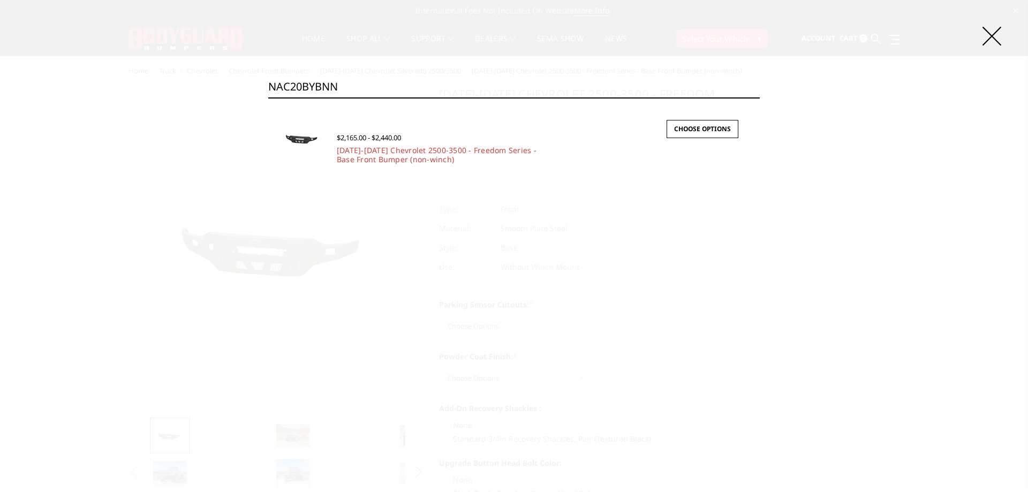
paste input "T"
click at [340, 81] on input "NAC20BYTNN" at bounding box center [513, 86] width 491 height 21
paste input "4BNB"
click at [347, 80] on input "NAC24BNBNN" at bounding box center [513, 86] width 491 height 21
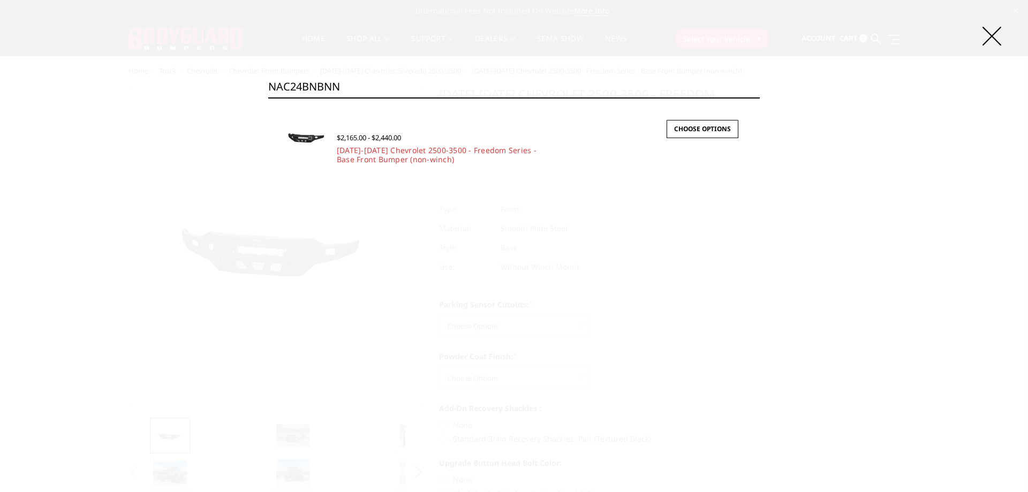
click at [347, 80] on input "NAC24BNBNN" at bounding box center [513, 86] width 491 height 21
paste input "T"
click at [345, 93] on input "NAC24BNTNN" at bounding box center [513, 86] width 491 height 21
click at [345, 92] on input "NAC24BNTNN" at bounding box center [513, 86] width 491 height 21
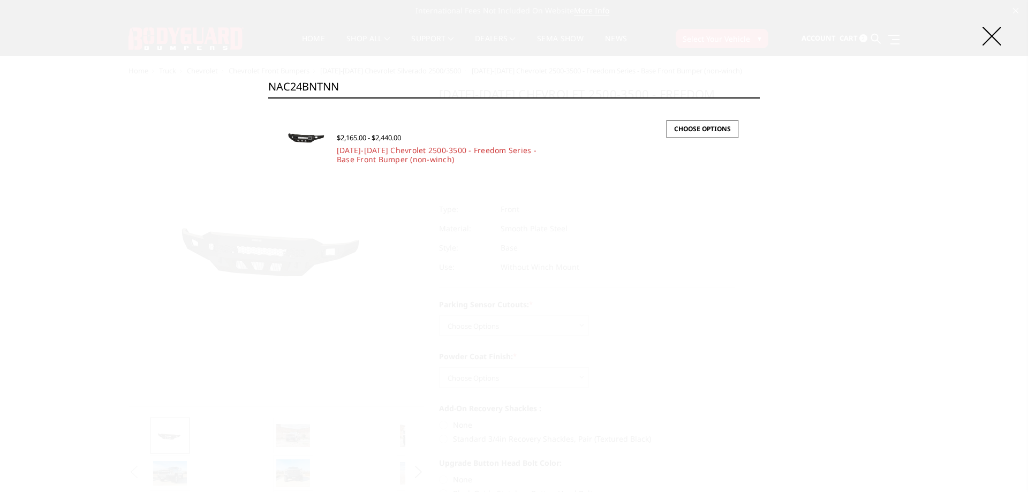
paste input "YB"
type input "NAC24BYBNN"
click at [997, 33] on icon at bounding box center [991, 36] width 19 height 19
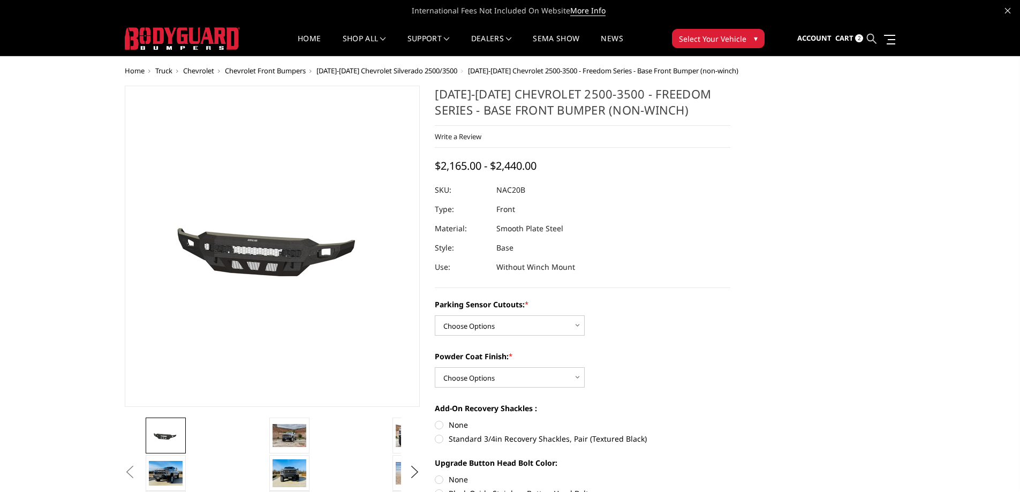
click at [876, 39] on icon at bounding box center [872, 39] width 10 height 10
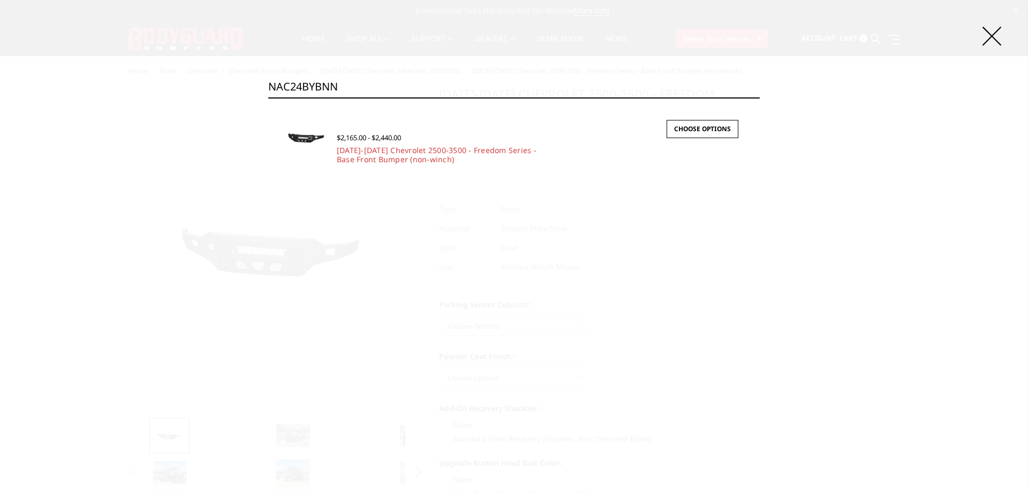
click at [494, 83] on input "NAC24BYBNN" at bounding box center [513, 86] width 491 height 21
